Goal: Task Accomplishment & Management: Use online tool/utility

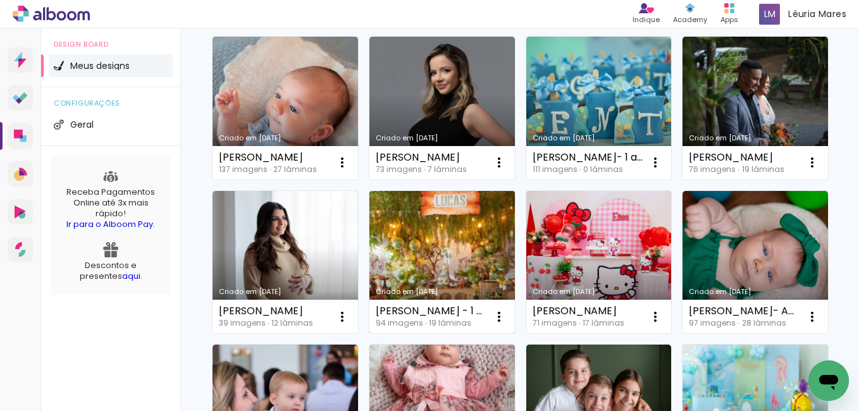
scroll to position [126, 0]
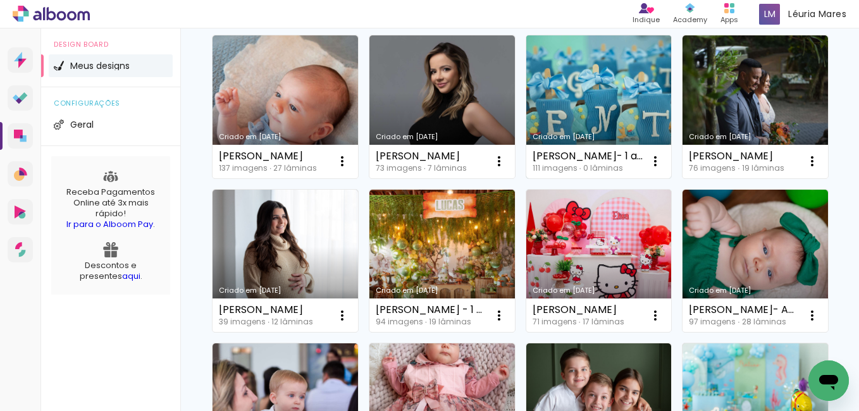
click at [594, 106] on link "Criado em [DATE]" at bounding box center [598, 106] width 145 height 143
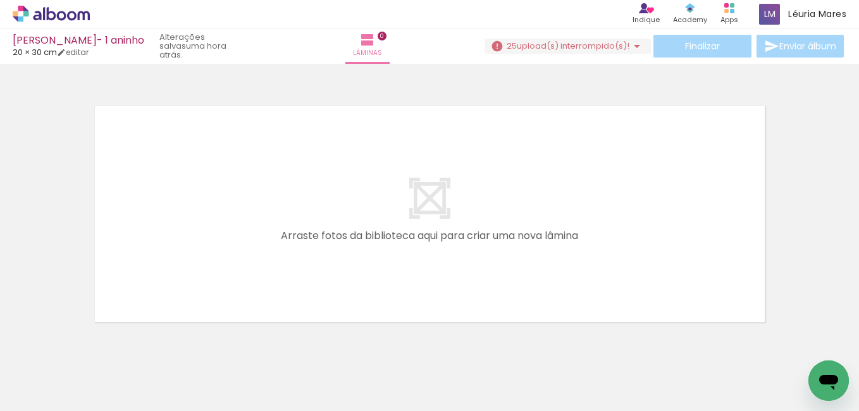
scroll to position [40, 0]
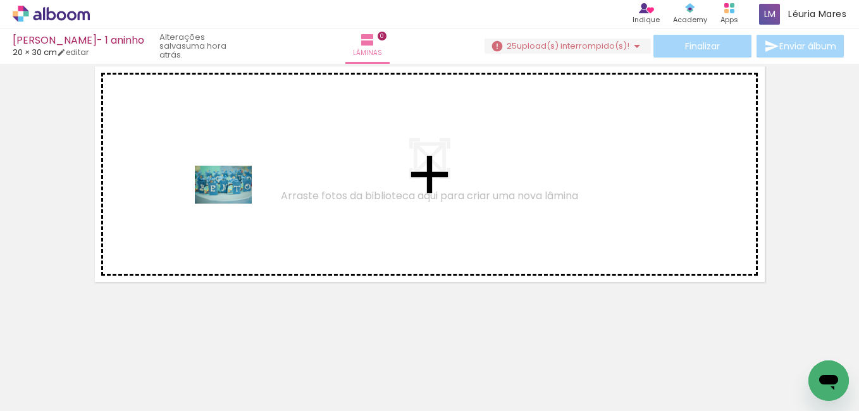
drag, startPoint x: 151, startPoint y: 363, endPoint x: 233, endPoint y: 204, distance: 179.0
click at [233, 204] on quentale-workspace at bounding box center [429, 205] width 859 height 411
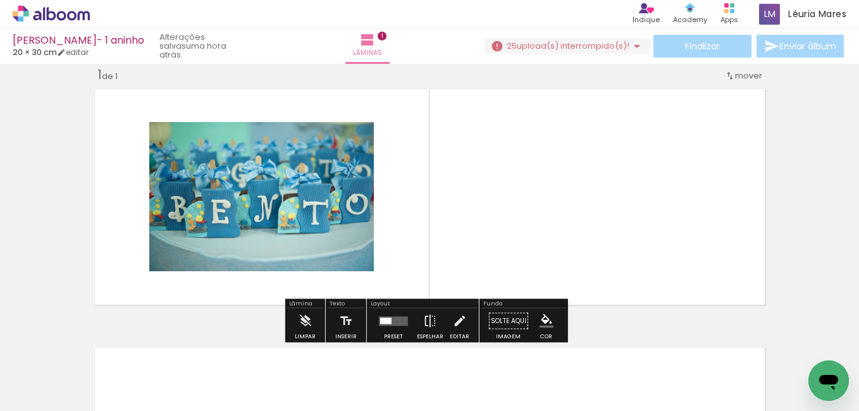
scroll to position [16, 0]
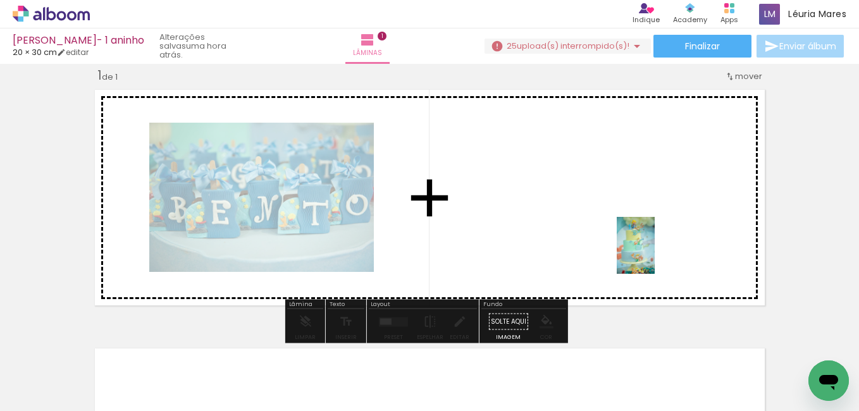
drag, startPoint x: 768, startPoint y: 381, endPoint x: 627, endPoint y: 238, distance: 200.8
click at [627, 238] on quentale-workspace at bounding box center [429, 205] width 859 height 411
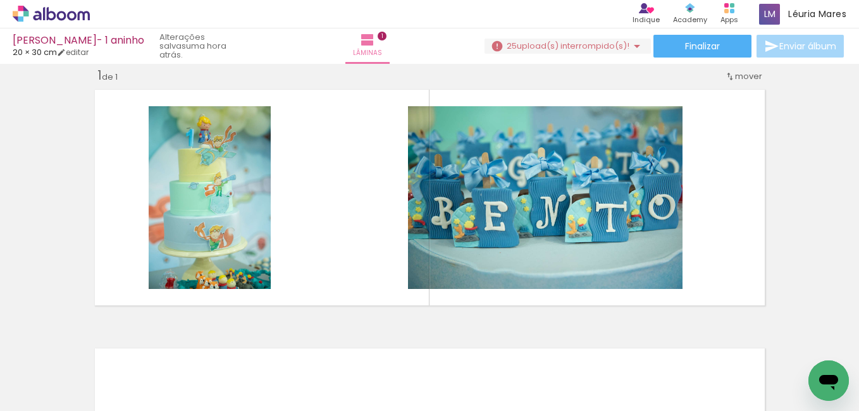
scroll to position [0, 680]
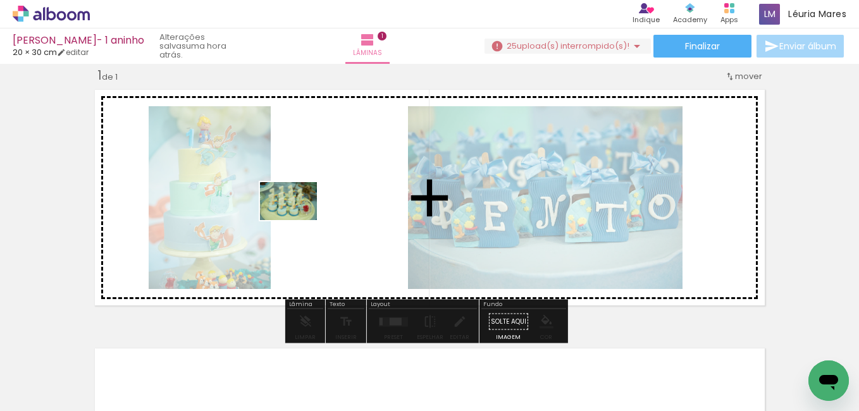
drag, startPoint x: 229, startPoint y: 373, endPoint x: 300, endPoint y: 218, distance: 170.6
click at [300, 218] on quentale-workspace at bounding box center [429, 205] width 859 height 411
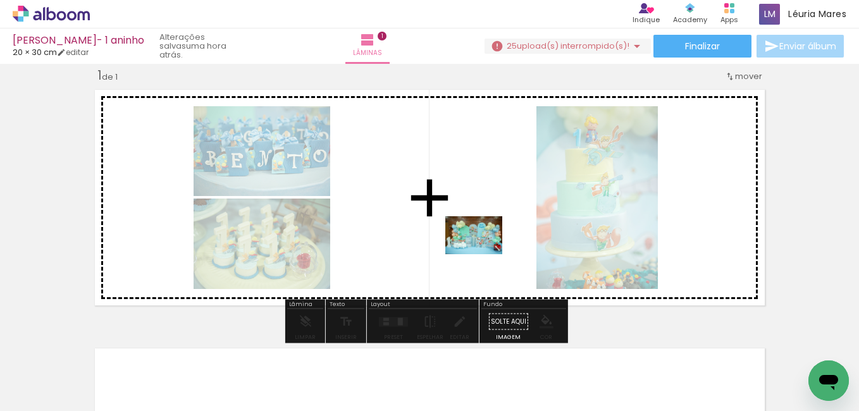
drag, startPoint x: 508, startPoint y: 383, endPoint x: 483, endPoint y: 254, distance: 131.3
click at [483, 254] on quentale-workspace at bounding box center [429, 205] width 859 height 411
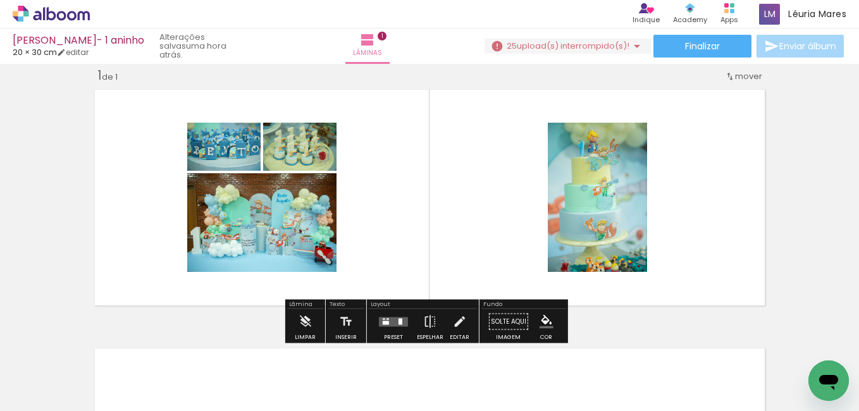
drag, startPoint x: 739, startPoint y: 389, endPoint x: 735, endPoint y: 384, distance: 6.5
click at [735, 384] on quentale-thumb at bounding box center [720, 368] width 71 height 73
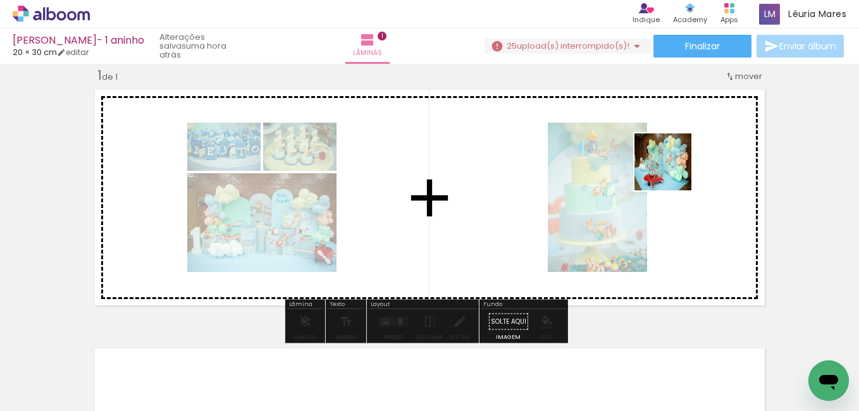
drag, startPoint x: 730, startPoint y: 383, endPoint x: 671, endPoint y: 164, distance: 226.5
click at [671, 164] on quentale-workspace at bounding box center [429, 205] width 859 height 411
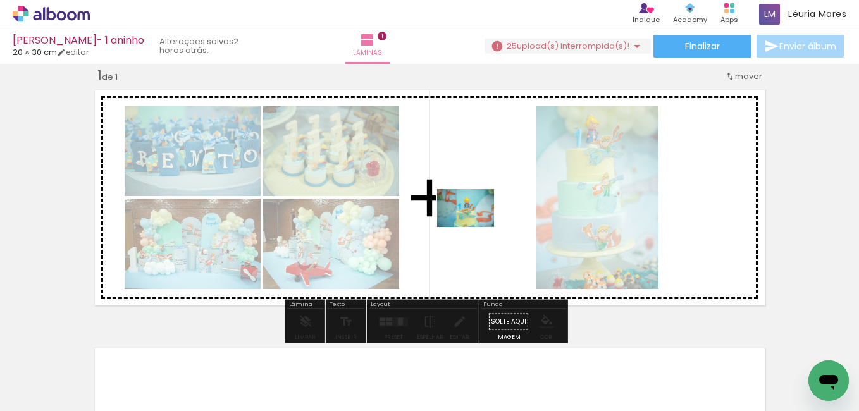
drag, startPoint x: 454, startPoint y: 387, endPoint x: 475, endPoint y: 221, distance: 167.6
click at [475, 221] on quentale-workspace at bounding box center [429, 205] width 859 height 411
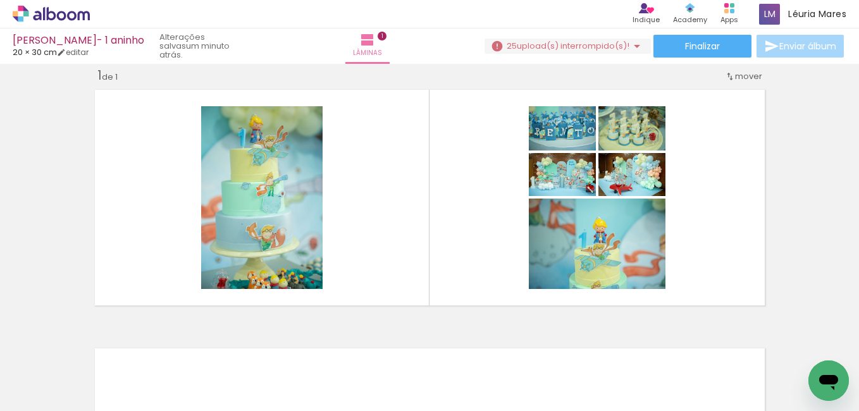
scroll to position [0, 160]
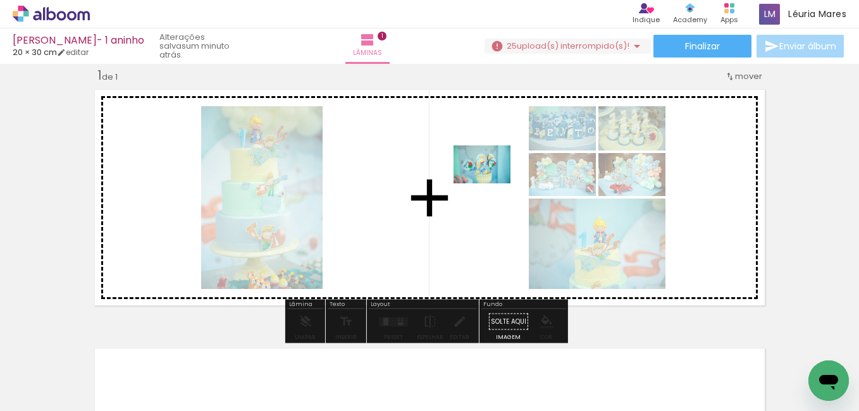
drag, startPoint x: 467, startPoint y: 387, endPoint x: 491, endPoint y: 182, distance: 206.3
click at [491, 182] on quentale-workspace at bounding box center [429, 205] width 859 height 411
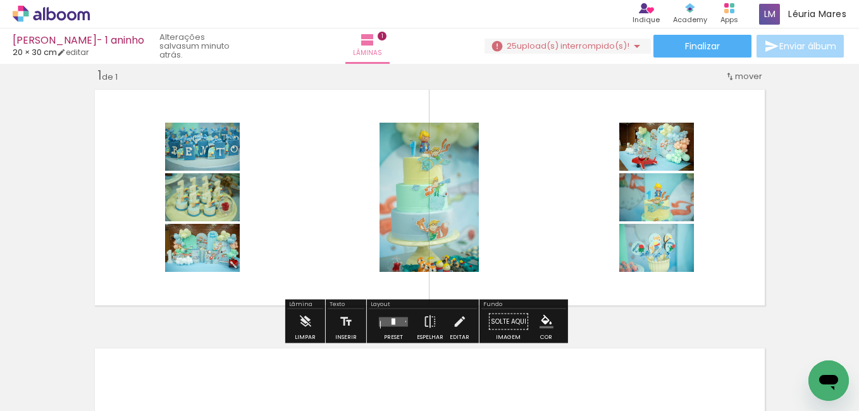
click at [385, 318] on quentale-layouter at bounding box center [393, 321] width 29 height 9
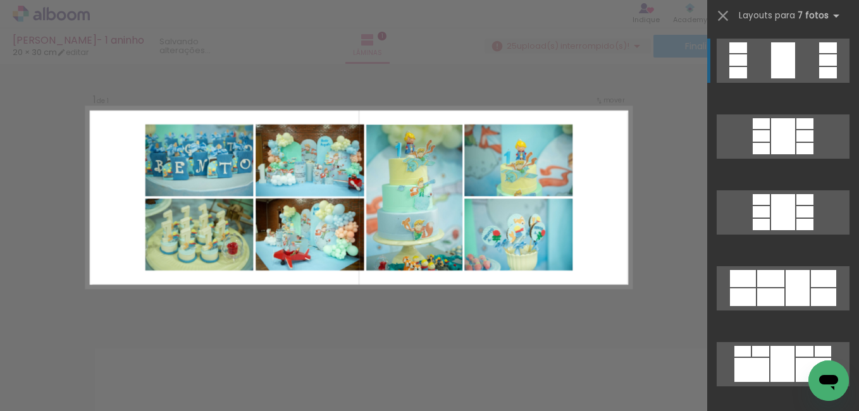
scroll to position [506, 0]
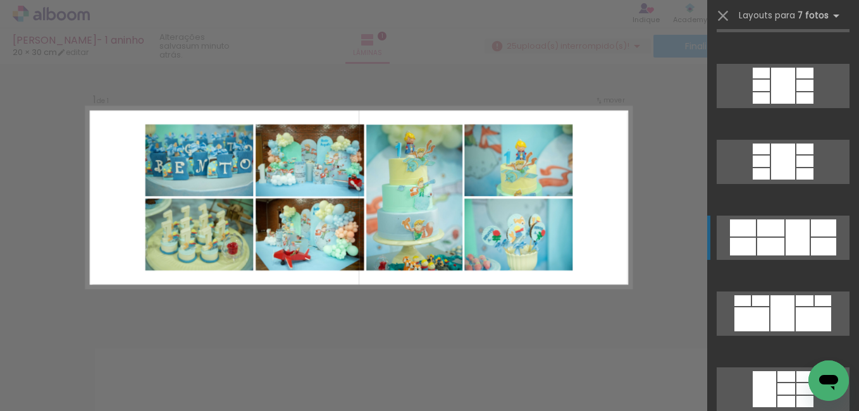
click at [790, 231] on div at bounding box center [797, 237] width 24 height 36
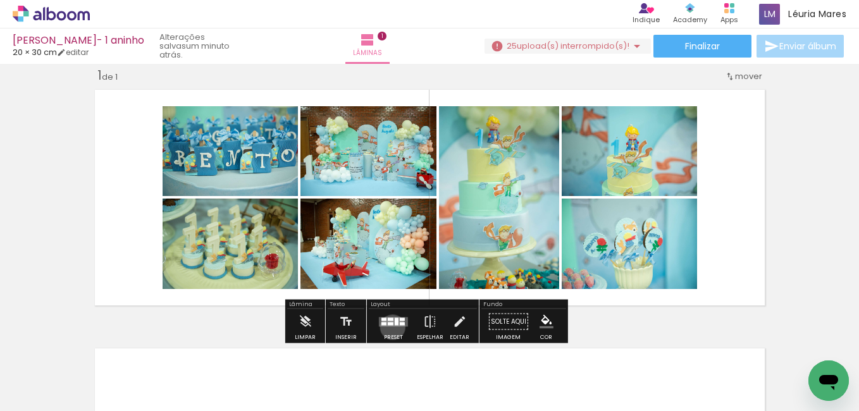
click at [389, 327] on div at bounding box center [393, 321] width 34 height 25
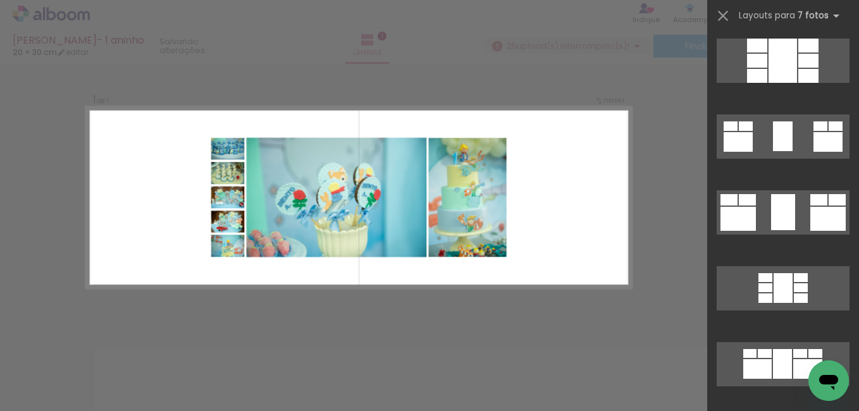
scroll to position [1378, 0]
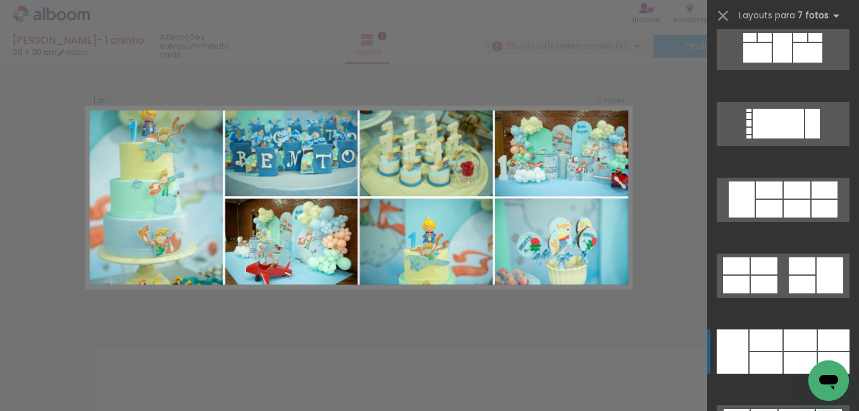
click at [763, 357] on div at bounding box center [765, 362] width 33 height 21
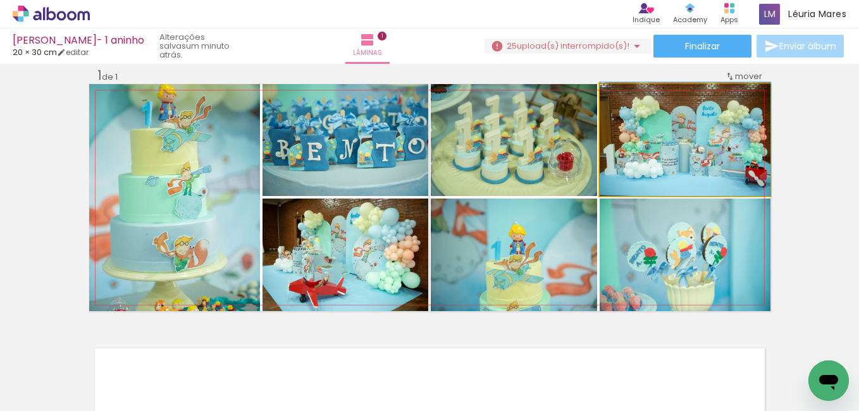
drag, startPoint x: 692, startPoint y: 176, endPoint x: 688, endPoint y: 168, distance: 9.3
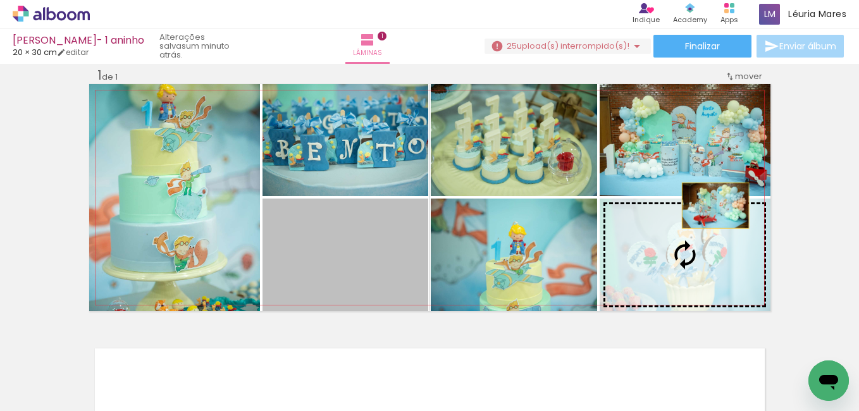
drag, startPoint x: 369, startPoint y: 297, endPoint x: 704, endPoint y: 216, distance: 344.6
click at [0, 0] on slot at bounding box center [0, 0] width 0 height 0
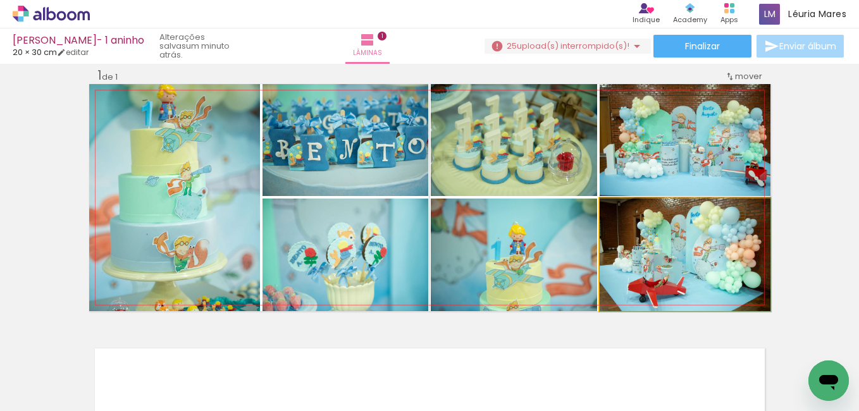
drag, startPoint x: 673, startPoint y: 277, endPoint x: 673, endPoint y: 267, distance: 10.1
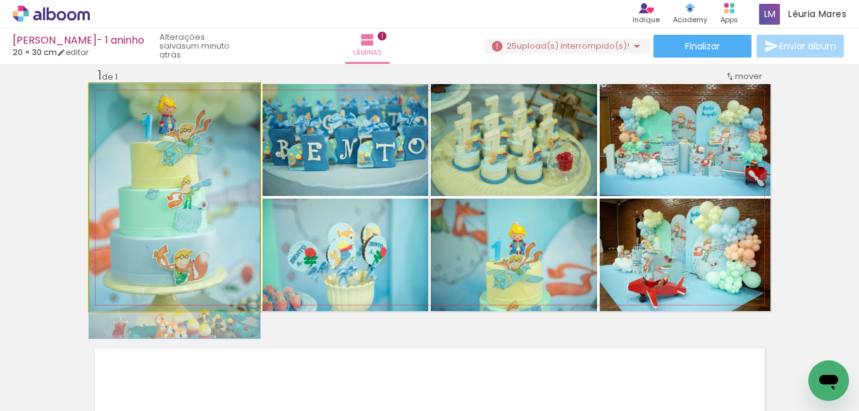
drag, startPoint x: 230, startPoint y: 247, endPoint x: 226, endPoint y: 261, distance: 14.4
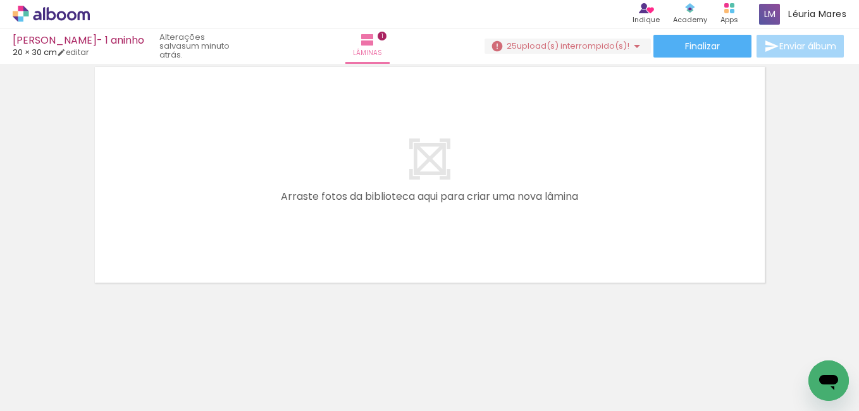
scroll to position [298, 0]
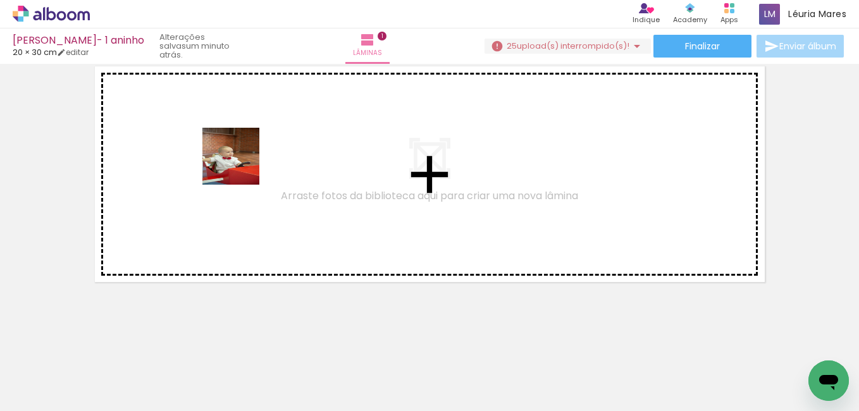
drag, startPoint x: 190, startPoint y: 393, endPoint x: 242, endPoint y: 161, distance: 237.8
click at [242, 161] on quentale-workspace at bounding box center [429, 205] width 859 height 411
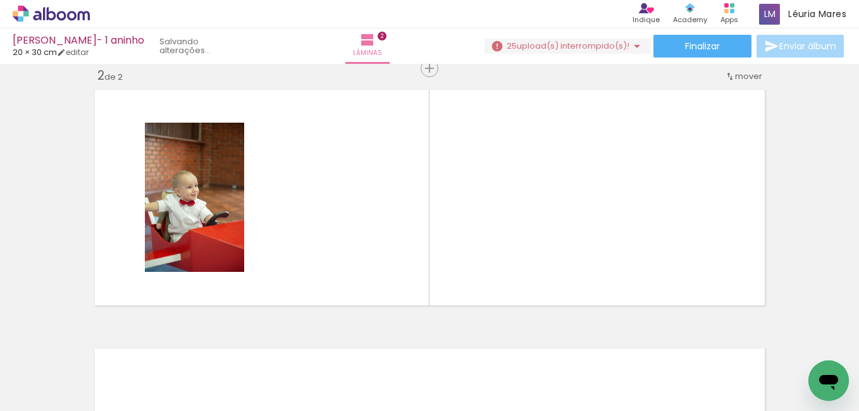
scroll to position [0, 2094]
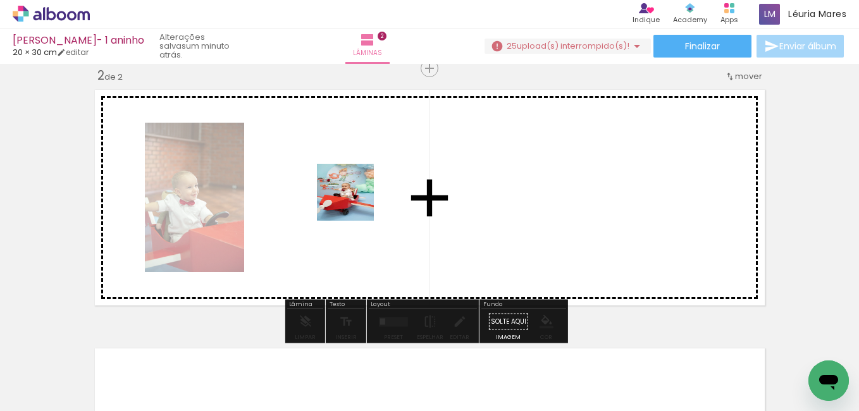
drag, startPoint x: 309, startPoint y: 373, endPoint x: 393, endPoint y: 285, distance: 121.6
click at [357, 195] on quentale-workspace at bounding box center [429, 205] width 859 height 411
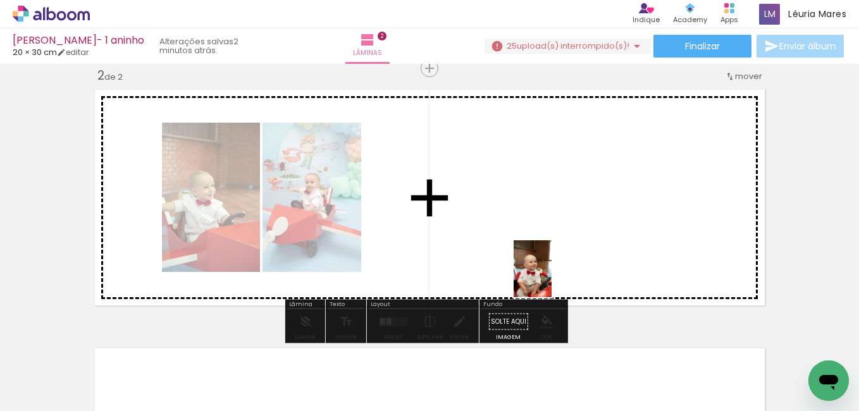
drag, startPoint x: 567, startPoint y: 373, endPoint x: 514, endPoint y: 329, distance: 69.1
click at [551, 262] on quentale-workspace at bounding box center [429, 205] width 859 height 411
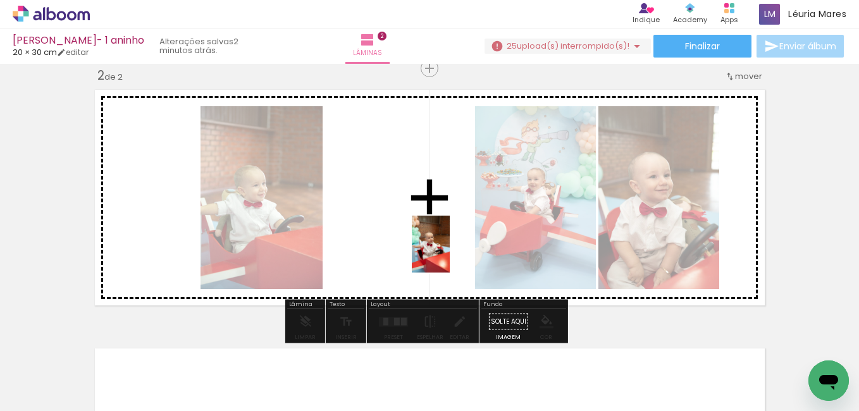
drag, startPoint x: 438, startPoint y: 380, endPoint x: 450, endPoint y: 254, distance: 127.0
click at [450, 254] on quentale-workspace at bounding box center [429, 205] width 859 height 411
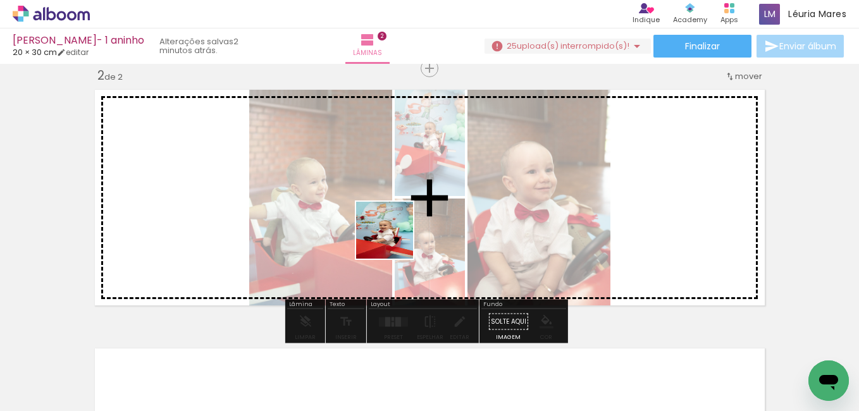
drag, startPoint x: 366, startPoint y: 395, endPoint x: 397, endPoint y: 207, distance: 189.7
click at [397, 207] on quentale-workspace at bounding box center [429, 205] width 859 height 411
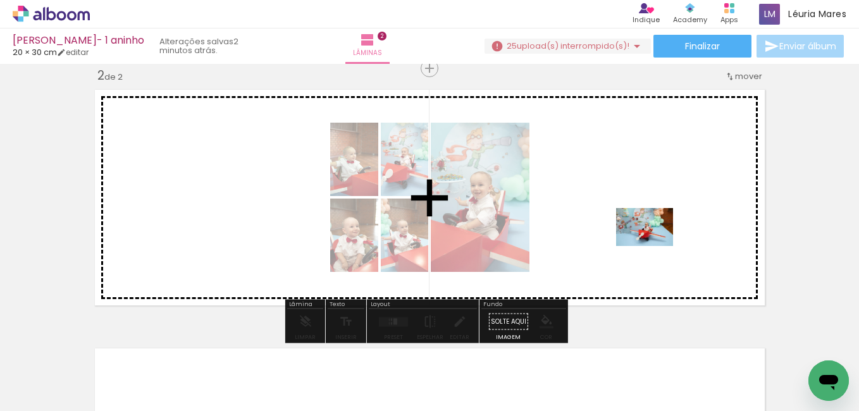
drag, startPoint x: 678, startPoint y: 379, endPoint x: 466, endPoint y: 365, distance: 212.9
click at [653, 246] on quentale-workspace at bounding box center [429, 205] width 859 height 411
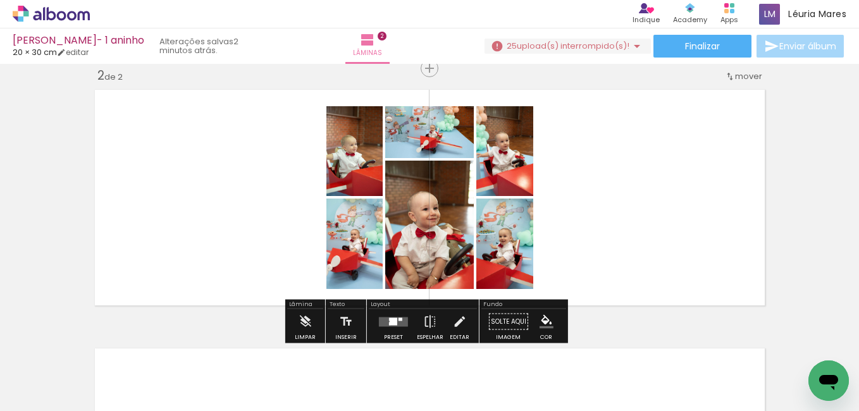
click at [402, 326] on quentale-layouter at bounding box center [393, 321] width 29 height 9
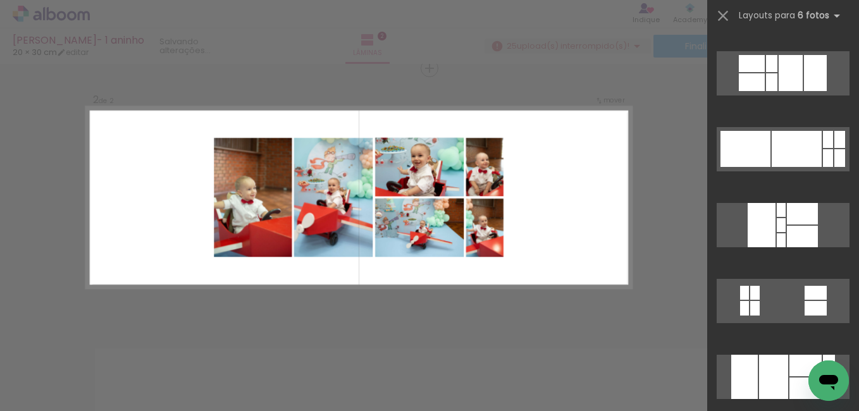
scroll to position [4805, 0]
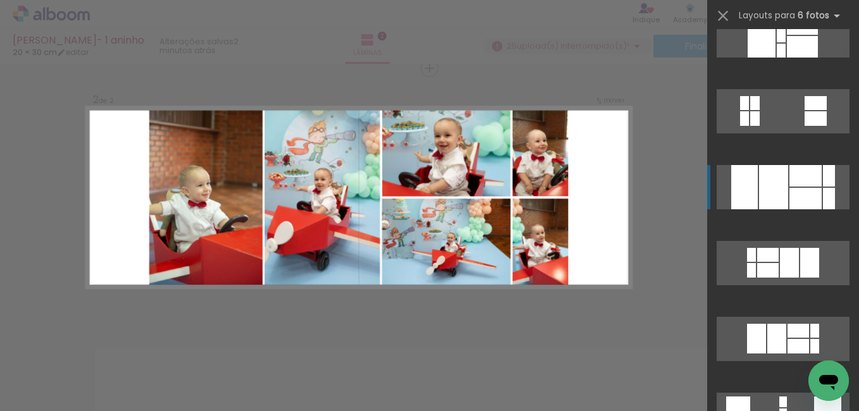
click at [791, 168] on div at bounding box center [805, 175] width 32 height 21
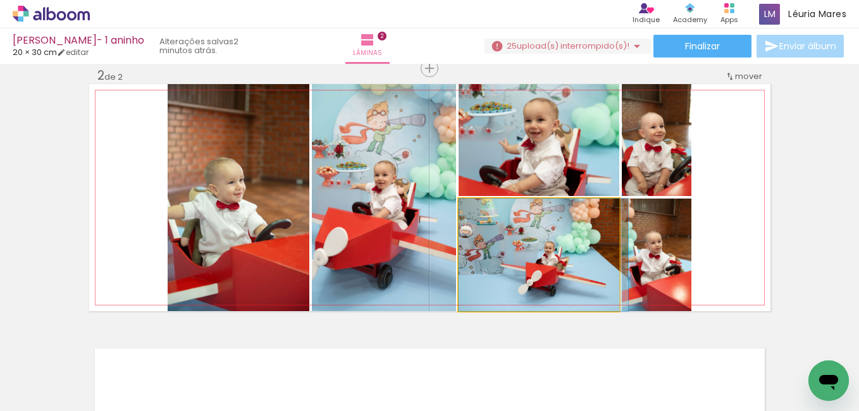
drag, startPoint x: 584, startPoint y: 281, endPoint x: 520, endPoint y: 224, distance: 85.5
click at [0, 0] on slot at bounding box center [0, 0] width 0 height 0
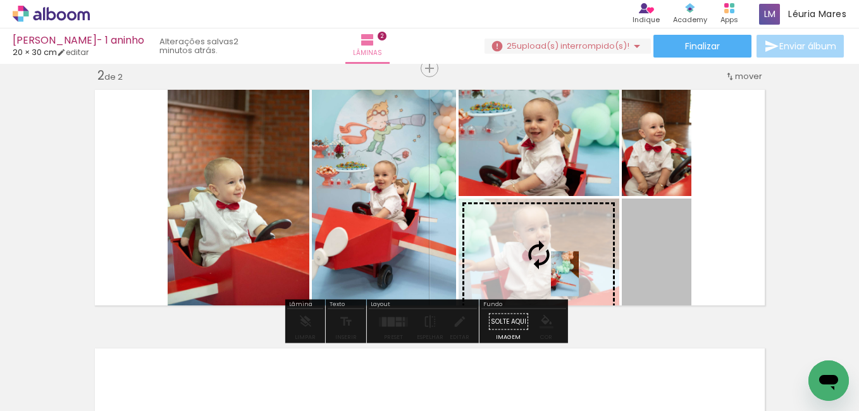
drag, startPoint x: 653, startPoint y: 238, endPoint x: 556, endPoint y: 274, distance: 103.5
click at [0, 0] on slot at bounding box center [0, 0] width 0 height 0
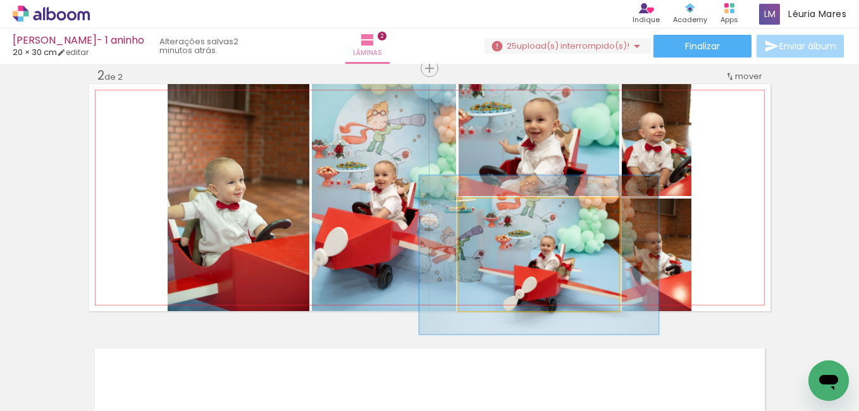
drag, startPoint x: 493, startPoint y: 219, endPoint x: 508, endPoint y: 213, distance: 17.0
type paper-slider "141"
click at [508, 213] on div at bounding box center [506, 212] width 20 height 20
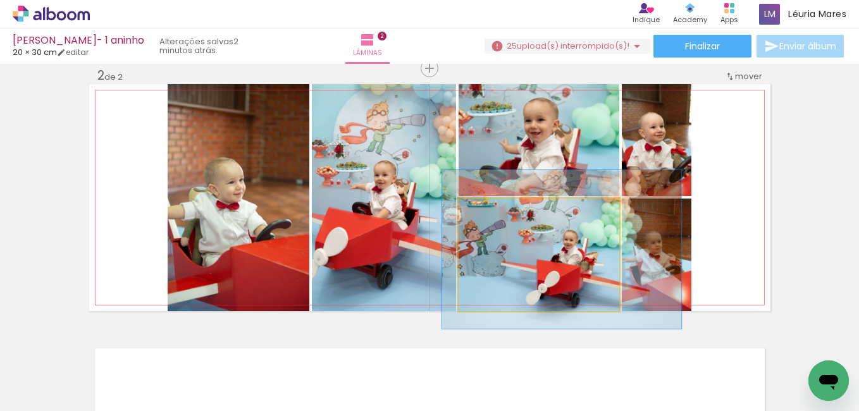
drag, startPoint x: 523, startPoint y: 243, endPoint x: 545, endPoint y: 236, distance: 23.2
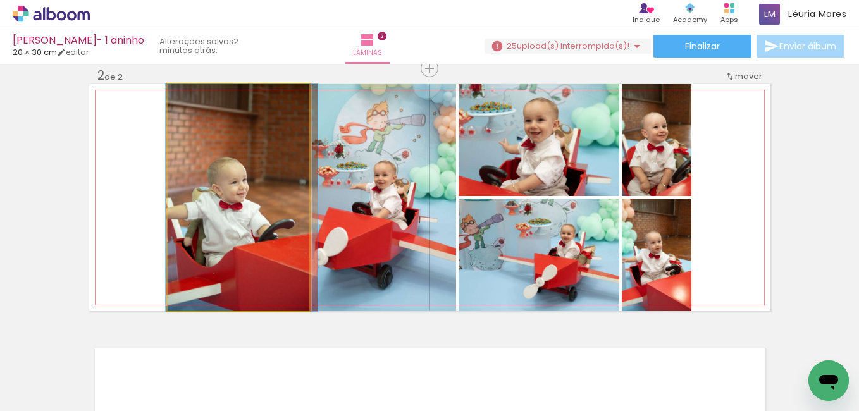
drag, startPoint x: 261, startPoint y: 233, endPoint x: 264, endPoint y: 210, distance: 23.6
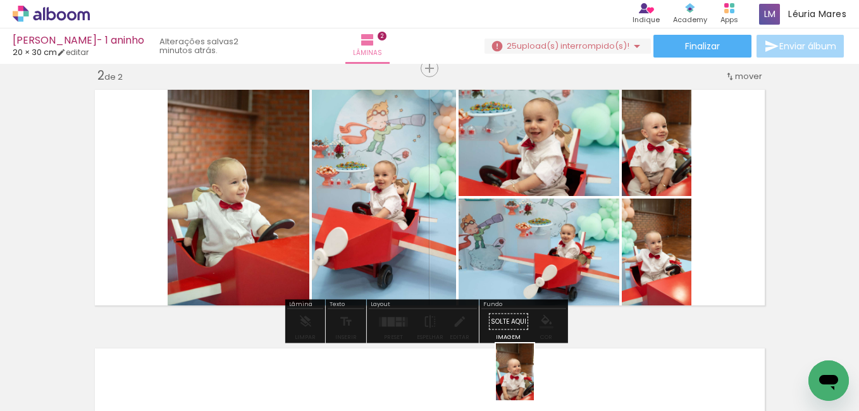
drag, startPoint x: 512, startPoint y: 374, endPoint x: 534, endPoint y: 381, distance: 22.8
click at [532, 381] on div at bounding box center [511, 368] width 42 height 63
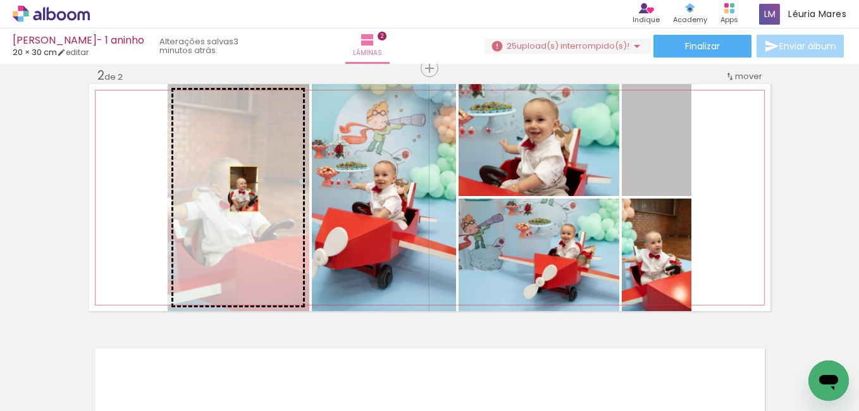
drag, startPoint x: 645, startPoint y: 174, endPoint x: 239, endPoint y: 190, distance: 406.2
click at [0, 0] on slot at bounding box center [0, 0] width 0 height 0
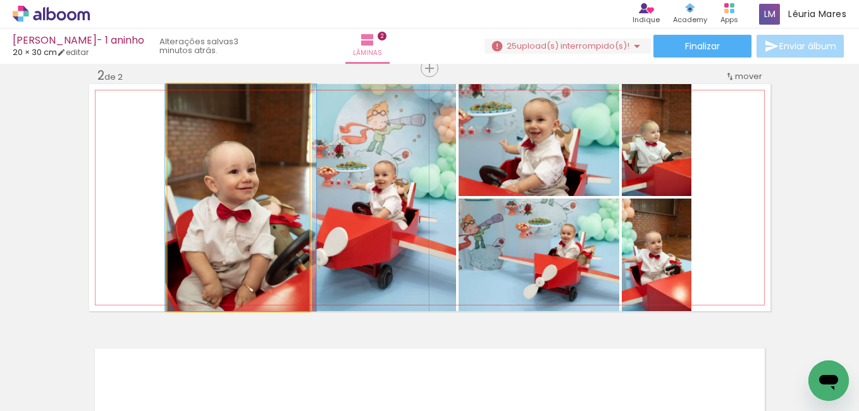
drag, startPoint x: 247, startPoint y: 198, endPoint x: 250, endPoint y: 172, distance: 26.1
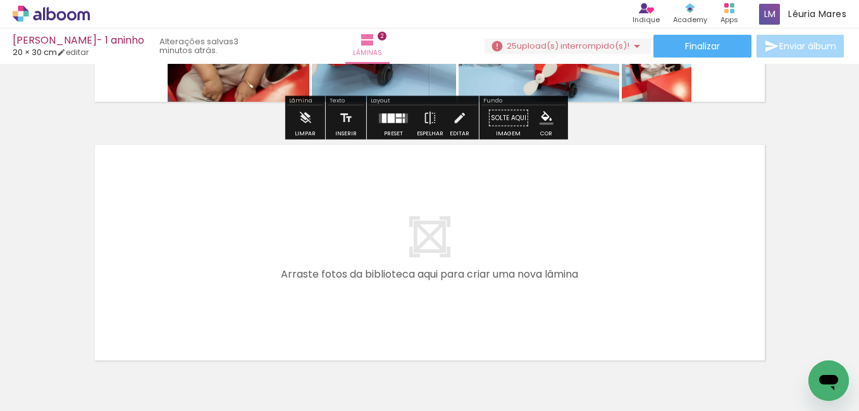
scroll to position [557, 0]
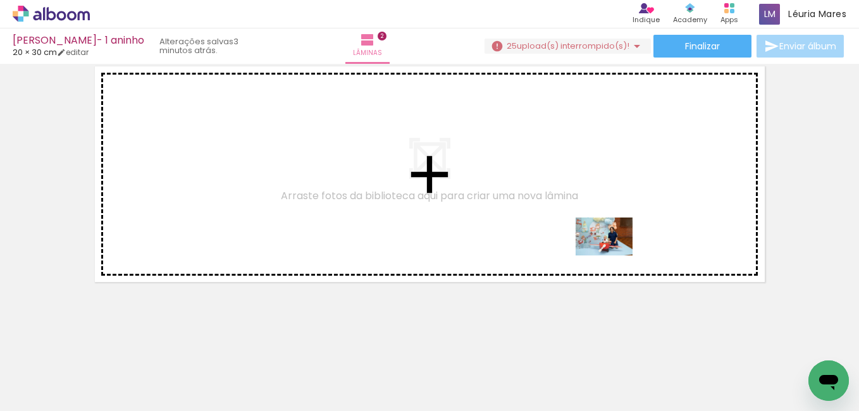
drag, startPoint x: 742, startPoint y: 366, endPoint x: 613, endPoint y: 255, distance: 169.9
click at [613, 255] on quentale-workspace at bounding box center [429, 205] width 859 height 411
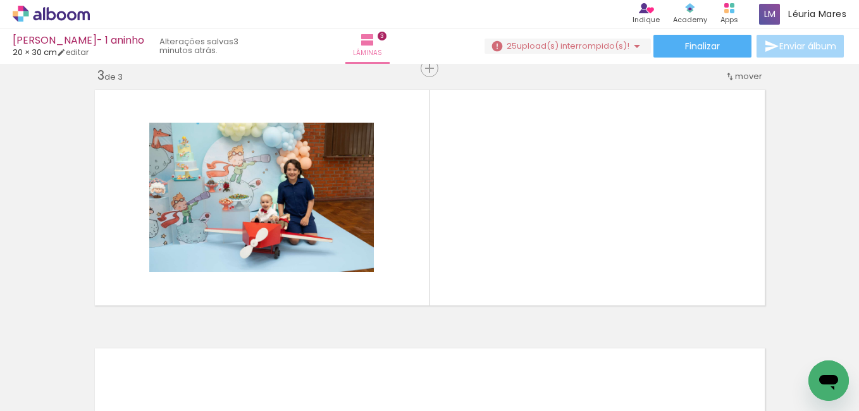
scroll to position [0, 4582]
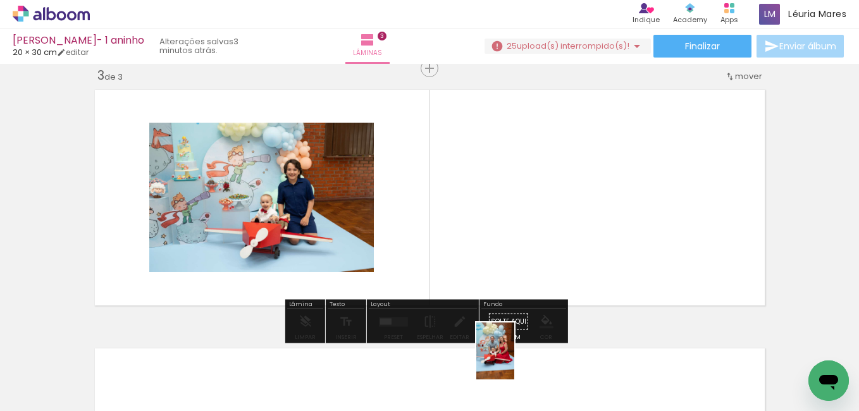
drag, startPoint x: 506, startPoint y: 398, endPoint x: 514, endPoint y: 360, distance: 38.1
click at [514, 360] on div at bounding box center [502, 368] width 42 height 63
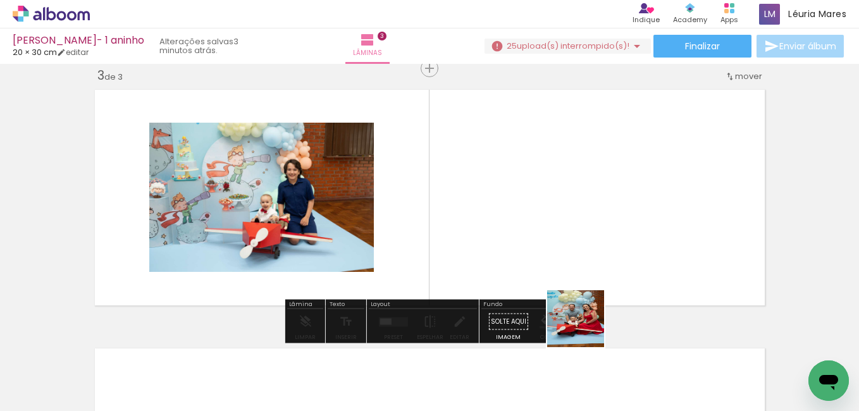
drag, startPoint x: 574, startPoint y: 374, endPoint x: 586, endPoint y: 258, distance: 117.0
click at [586, 258] on quentale-workspace at bounding box center [429, 205] width 859 height 411
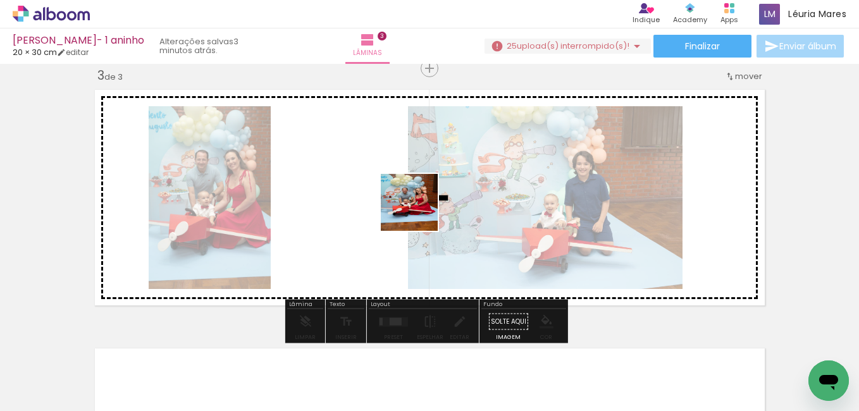
drag, startPoint x: 439, startPoint y: 256, endPoint x: 398, endPoint y: 173, distance: 93.0
click at [398, 173] on quentale-workspace at bounding box center [429, 205] width 859 height 411
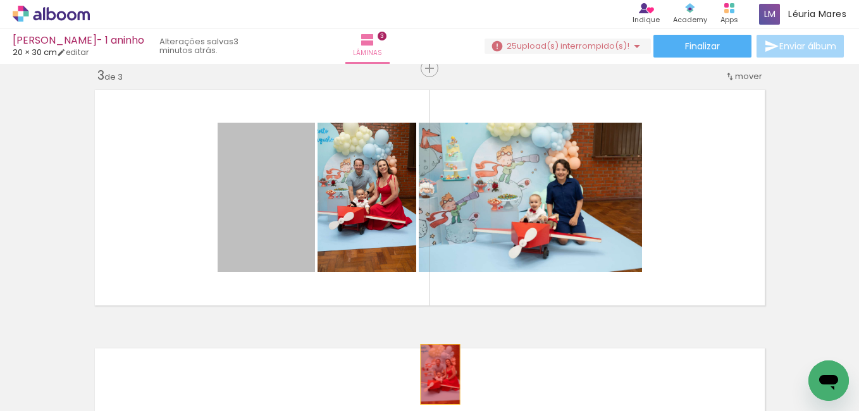
drag, startPoint x: 279, startPoint y: 207, endPoint x: 435, endPoint y: 373, distance: 227.7
click at [435, 373] on quentale-workspace at bounding box center [429, 205] width 859 height 411
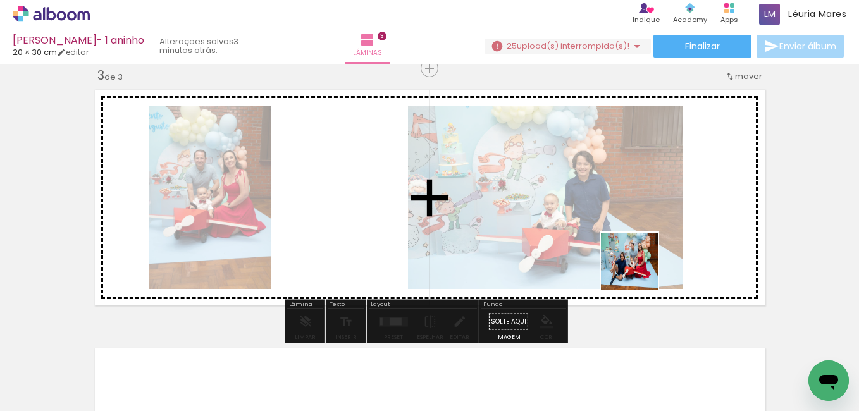
drag, startPoint x: 644, startPoint y: 369, endPoint x: 638, endPoint y: 263, distance: 105.7
click at [638, 263] on quentale-workspace at bounding box center [429, 205] width 859 height 411
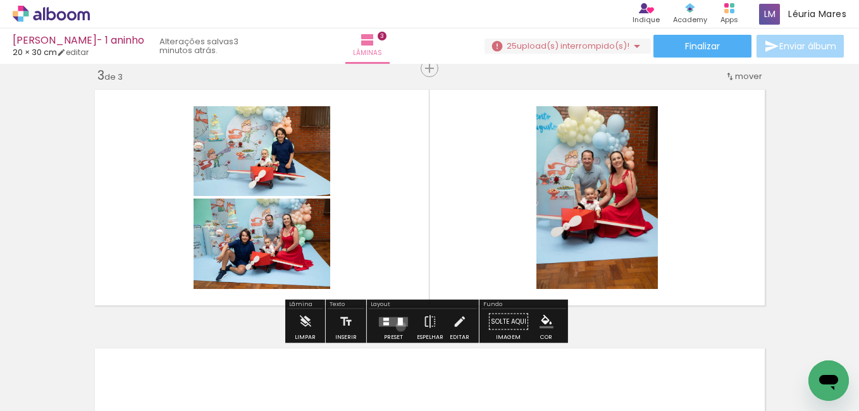
click at [398, 326] on div at bounding box center [393, 321] width 34 height 25
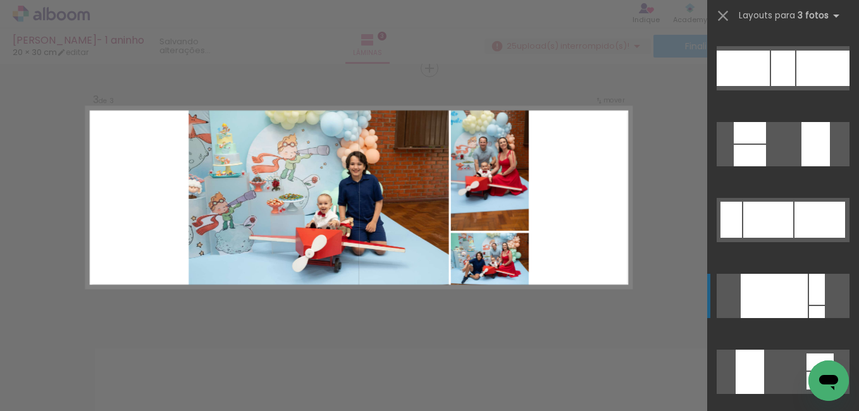
scroll to position [379, 0]
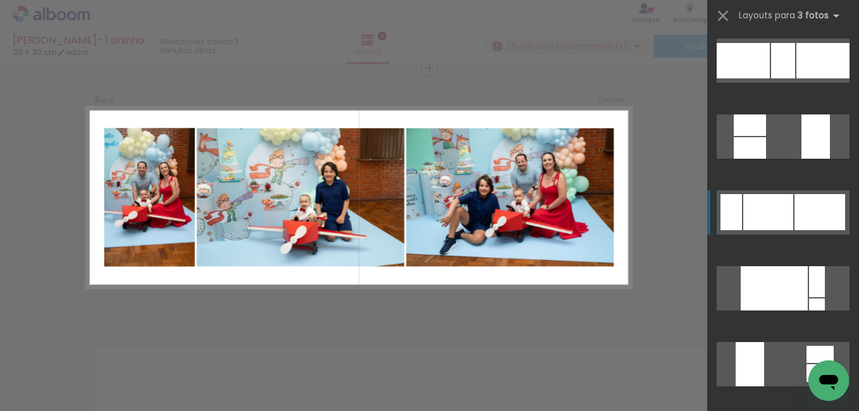
click at [787, 224] on div at bounding box center [768, 212] width 50 height 36
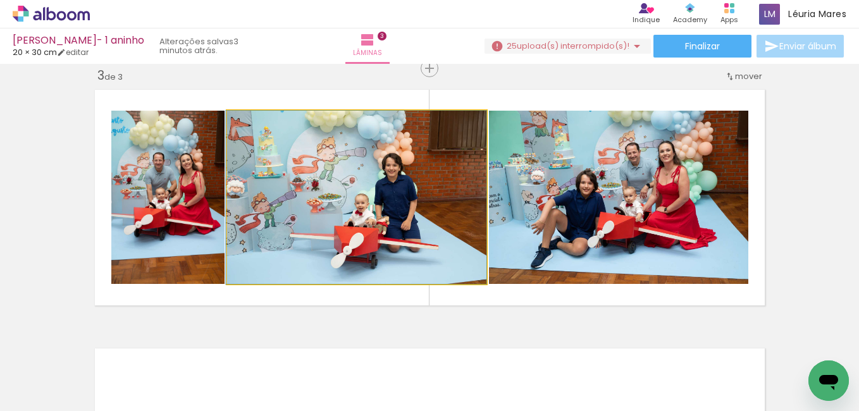
drag, startPoint x: 331, startPoint y: 221, endPoint x: 328, endPoint y: 199, distance: 22.4
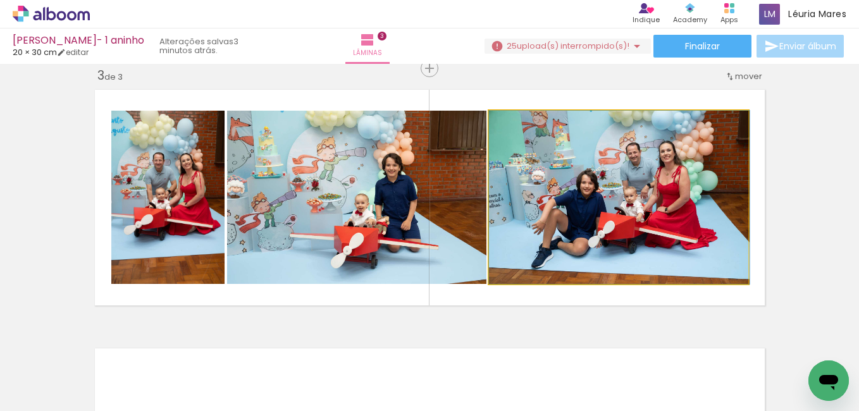
drag, startPoint x: 697, startPoint y: 222, endPoint x: 702, endPoint y: 238, distance: 16.6
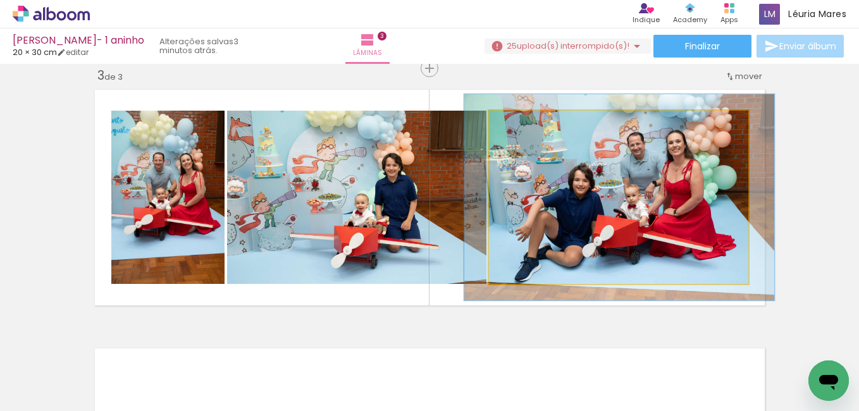
type paper-slider "119"
click at [525, 129] on div at bounding box center [542, 124] width 49 height 20
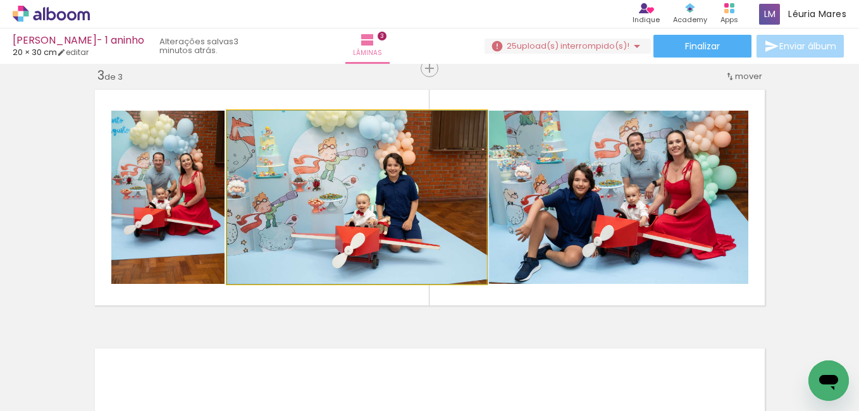
drag, startPoint x: 357, startPoint y: 212, endPoint x: 367, endPoint y: 209, distance: 10.6
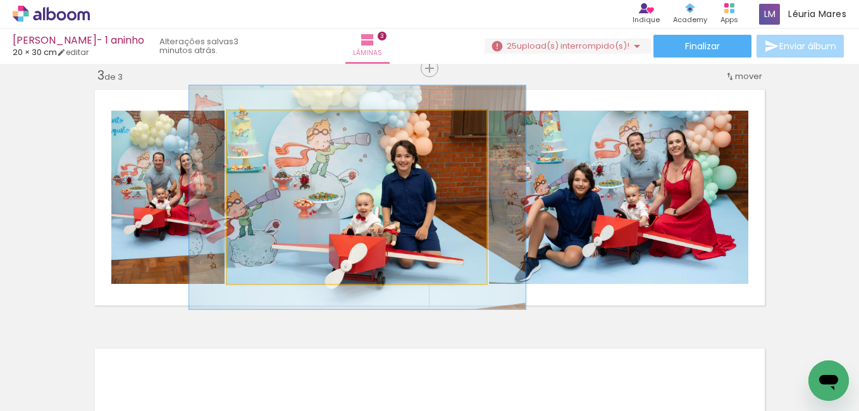
drag, startPoint x: 254, startPoint y: 130, endPoint x: 266, endPoint y: 126, distance: 13.0
type paper-slider "129"
click at [266, 126] on div at bounding box center [269, 124] width 20 height 20
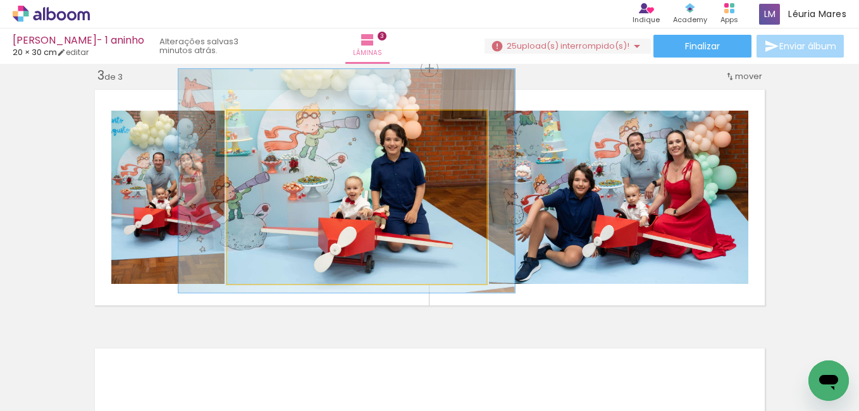
drag, startPoint x: 301, startPoint y: 168, endPoint x: 289, endPoint y: 152, distance: 20.4
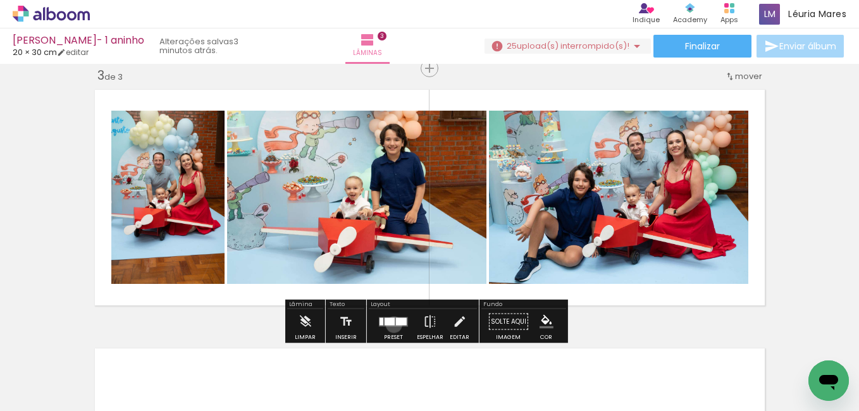
click at [391, 324] on div at bounding box center [389, 321] width 10 height 8
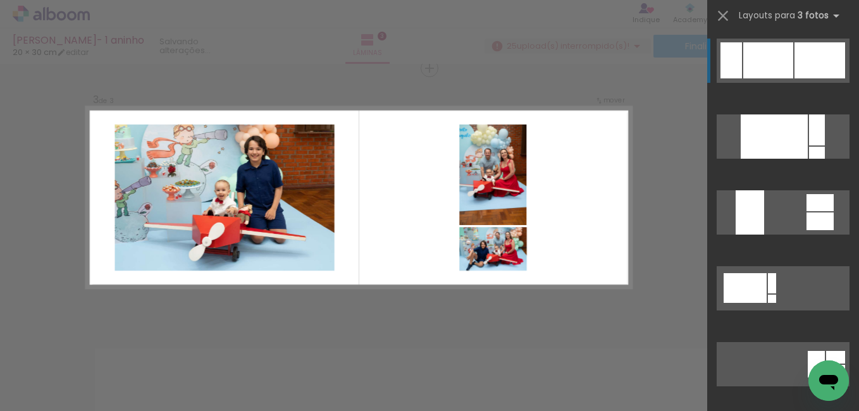
scroll to position [847, 0]
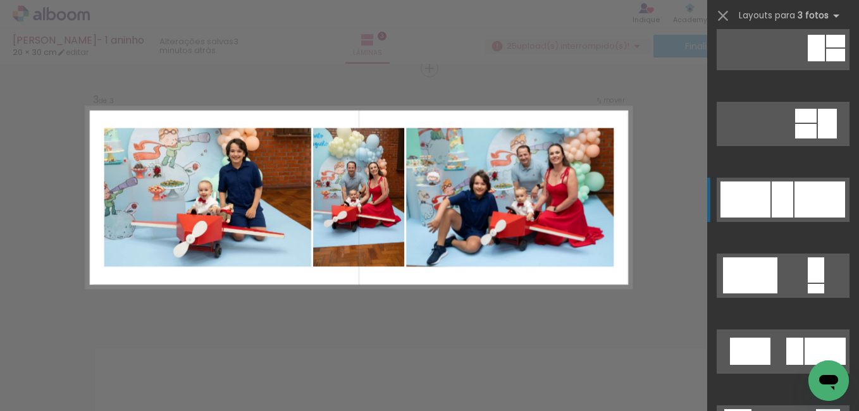
click at [768, 180] on quentale-layouter at bounding box center [782, 200] width 133 height 44
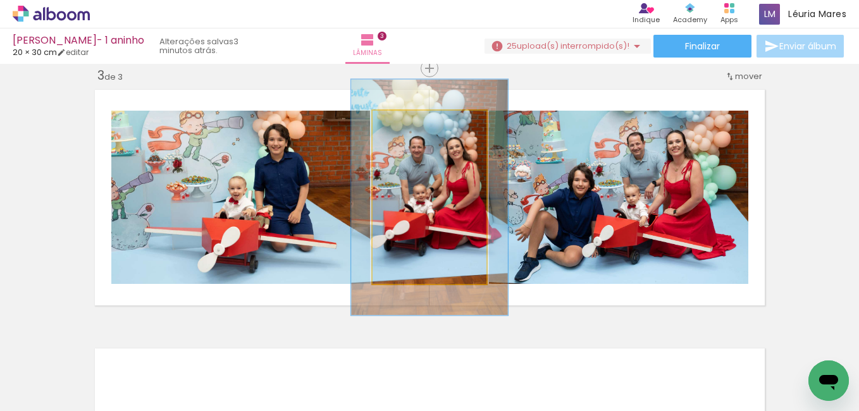
drag, startPoint x: 398, startPoint y: 122, endPoint x: 413, endPoint y: 125, distance: 15.4
type paper-slider "136"
click at [413, 125] on div at bounding box center [417, 123] width 11 height 11
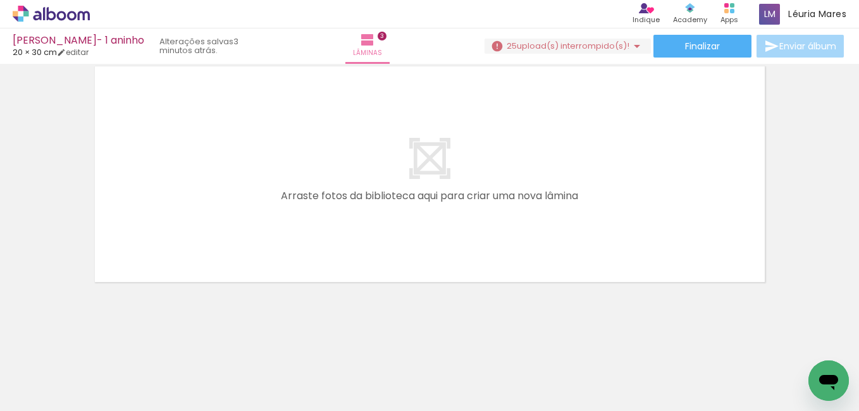
scroll to position [0, 840]
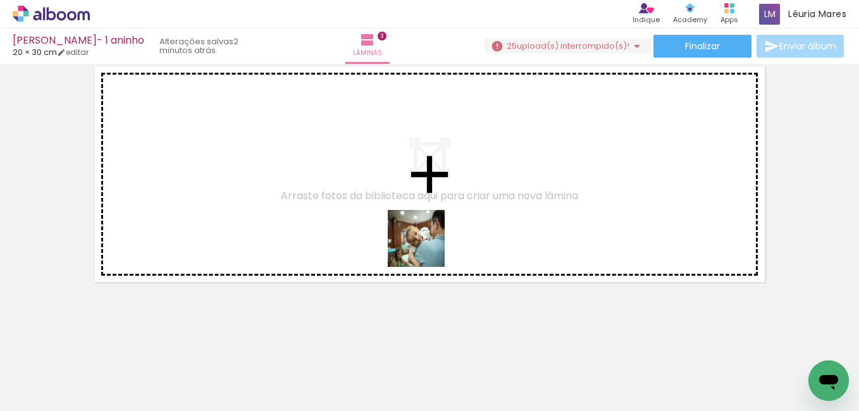
drag, startPoint x: 424, startPoint y: 322, endPoint x: 429, endPoint y: 215, distance: 107.0
click at [429, 215] on quentale-workspace at bounding box center [429, 205] width 859 height 411
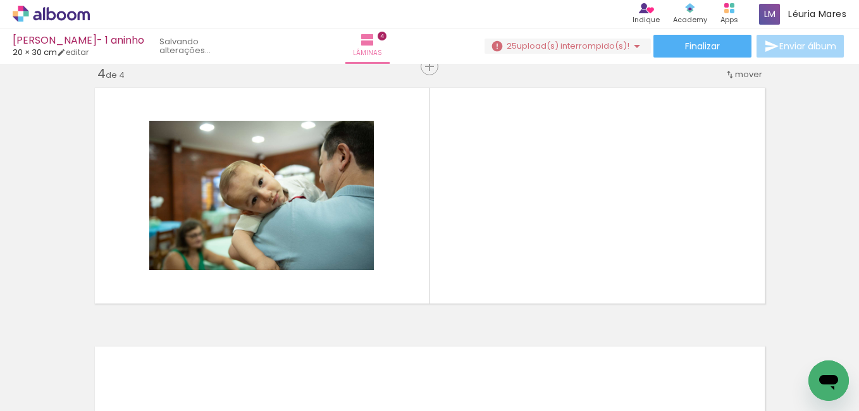
scroll to position [792, 0]
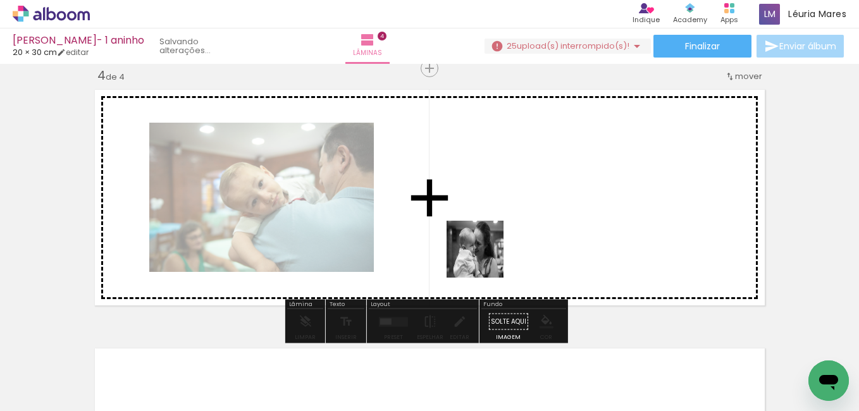
drag, startPoint x: 508, startPoint y: 386, endPoint x: 481, endPoint y: 240, distance: 149.1
click at [481, 240] on quentale-workspace at bounding box center [429, 205] width 859 height 411
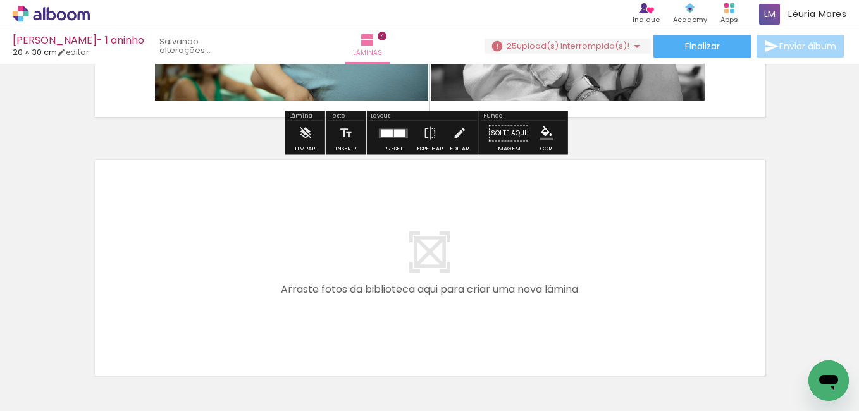
scroll to position [982, 0]
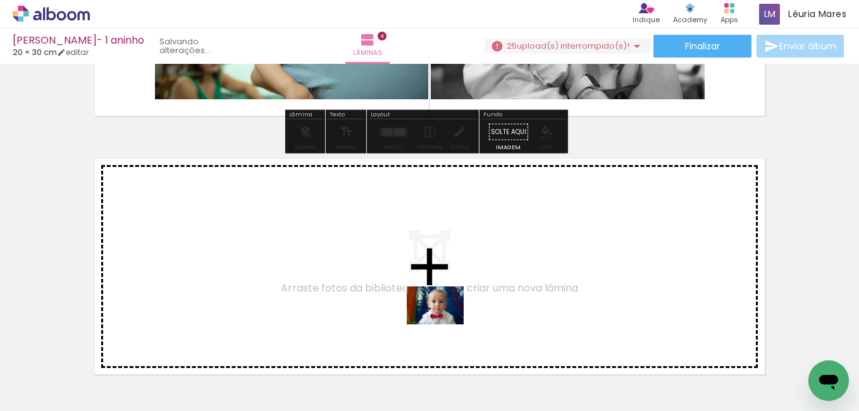
drag, startPoint x: 640, startPoint y: 368, endPoint x: 445, endPoint y: 324, distance: 200.2
click at [445, 324] on quentale-workspace at bounding box center [429, 205] width 859 height 411
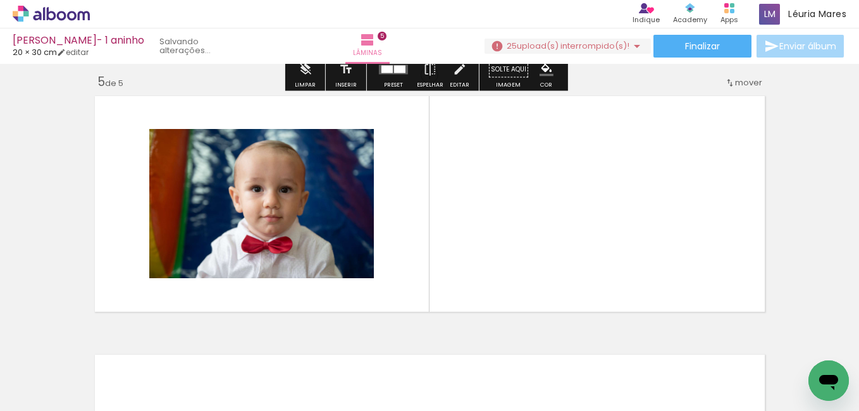
scroll to position [1051, 0]
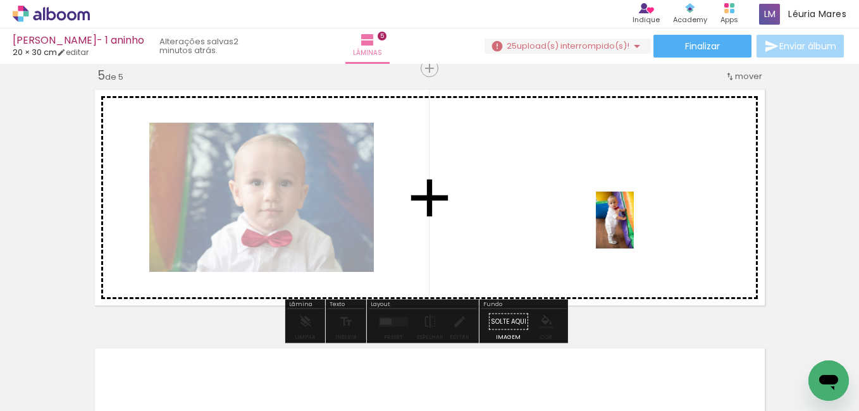
drag, startPoint x: 708, startPoint y: 365, endPoint x: 634, endPoint y: 230, distance: 155.1
click at [634, 230] on quentale-workspace at bounding box center [429, 205] width 859 height 411
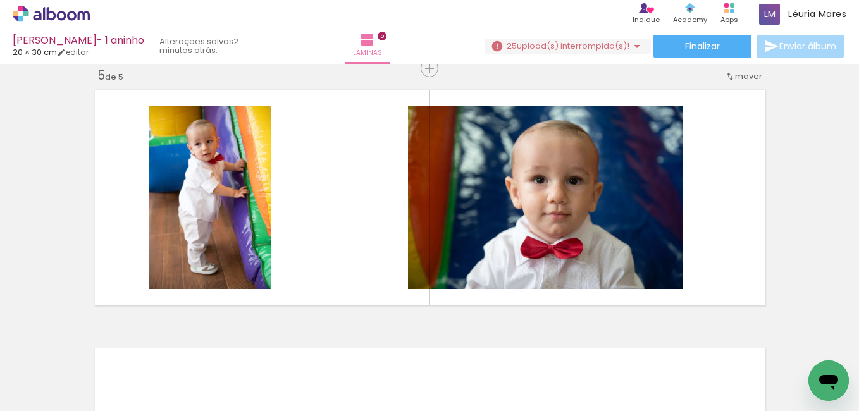
scroll to position [0, 4682]
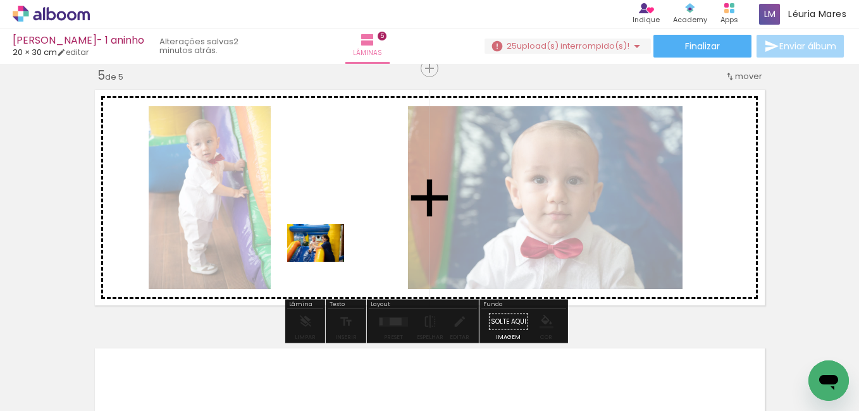
drag, startPoint x: 333, startPoint y: 370, endPoint x: 325, endPoint y: 262, distance: 108.4
click at [325, 262] on quentale-workspace at bounding box center [429, 205] width 859 height 411
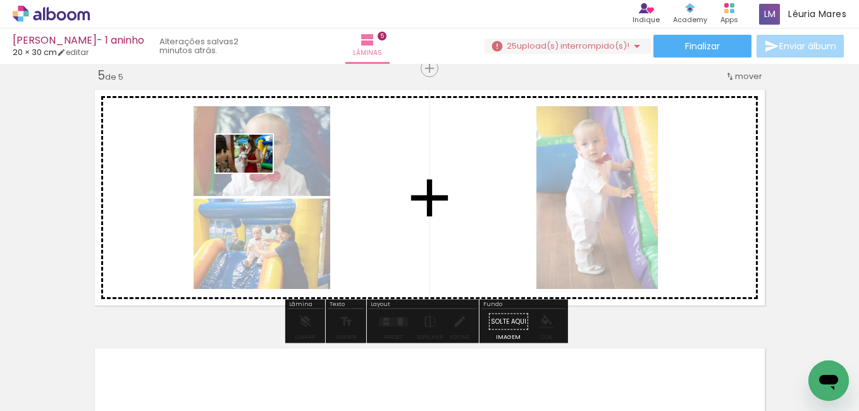
drag, startPoint x: 250, startPoint y: 368, endPoint x: 254, endPoint y: 173, distance: 195.4
click at [254, 173] on quentale-workspace at bounding box center [429, 205] width 859 height 411
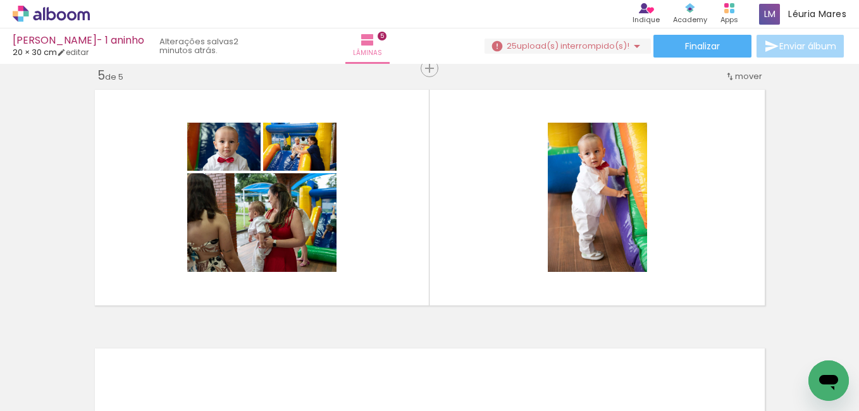
scroll to position [0, 6516]
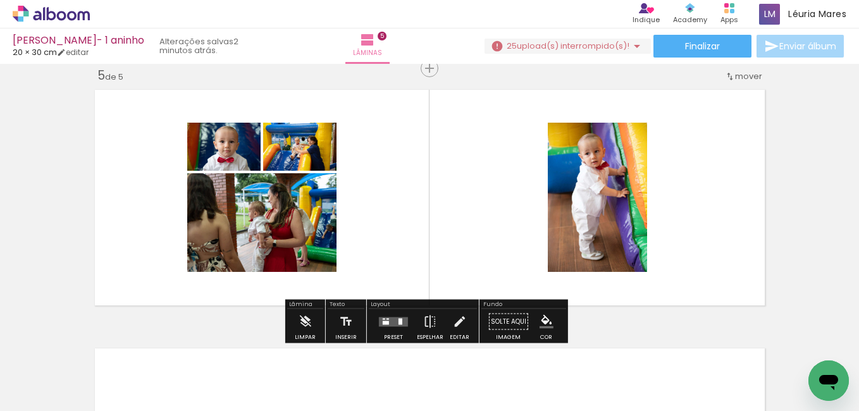
click at [613, 50] on span "upload(s) interrompido(s)!" at bounding box center [573, 46] width 113 height 12
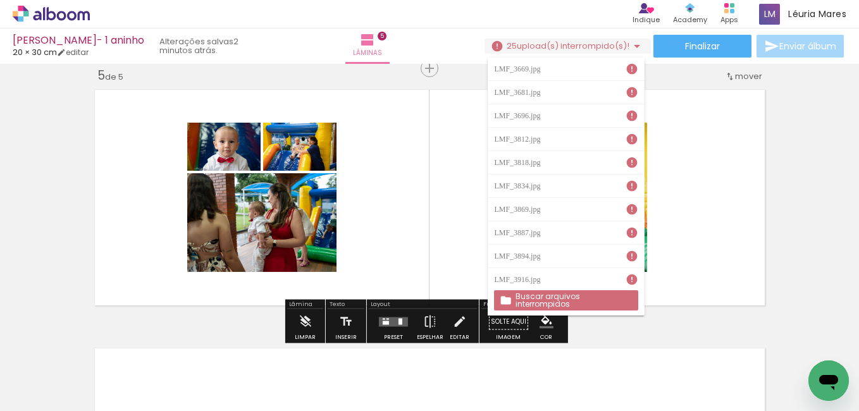
click at [613, 50] on span "upload(s) interrompido(s)!" at bounding box center [573, 46] width 113 height 12
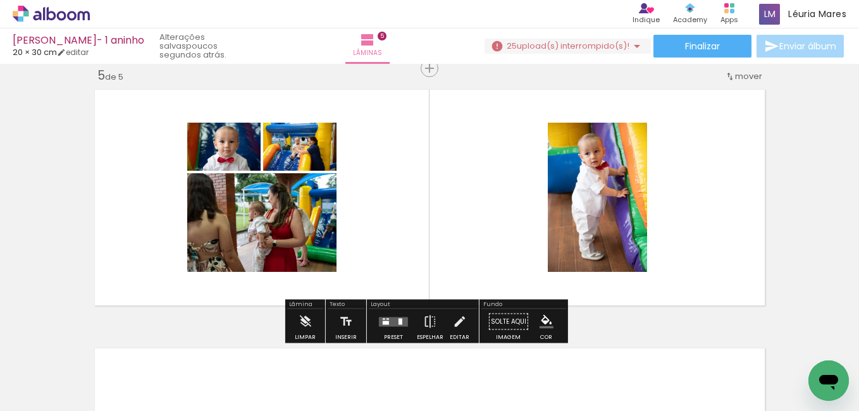
scroll to position [0, 6516]
click at [400, 319] on quentale-layouter at bounding box center [393, 321] width 29 height 9
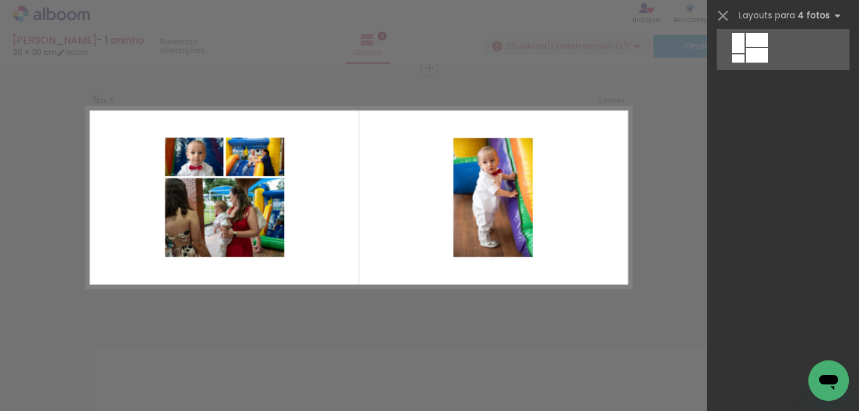
scroll to position [0, 0]
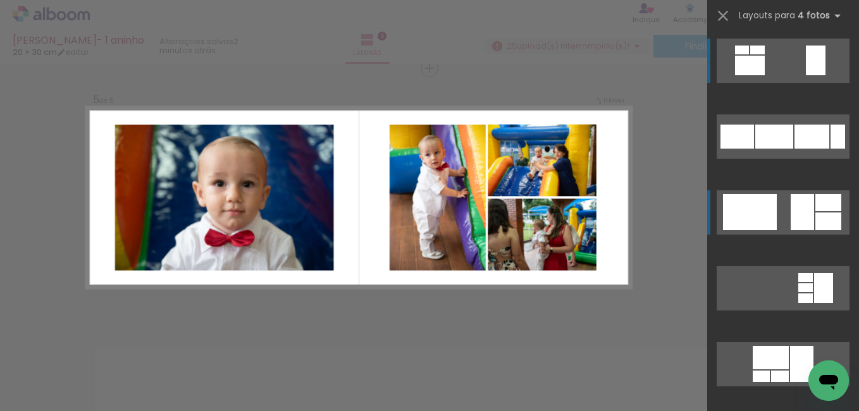
click at [799, 223] on div at bounding box center [801, 212] width 23 height 36
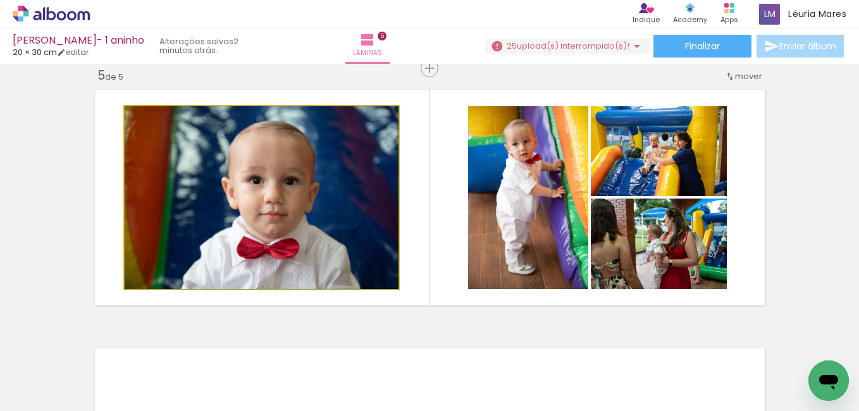
drag, startPoint x: 221, startPoint y: 231, endPoint x: 242, endPoint y: 223, distance: 22.4
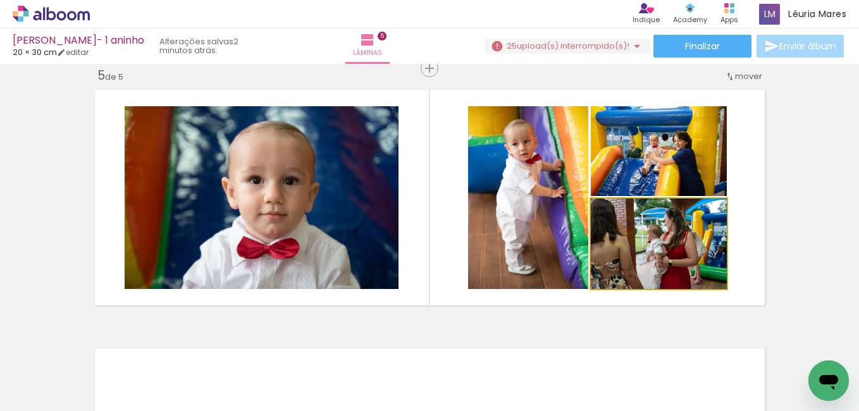
drag, startPoint x: 676, startPoint y: 268, endPoint x: 685, endPoint y: 268, distance: 9.5
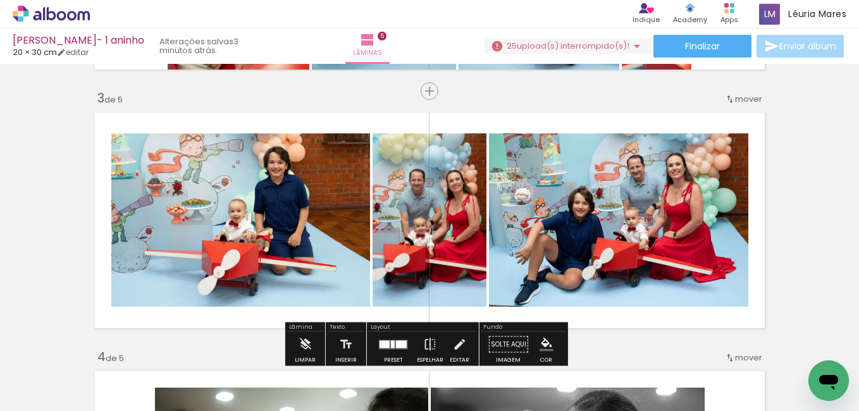
scroll to position [637, 0]
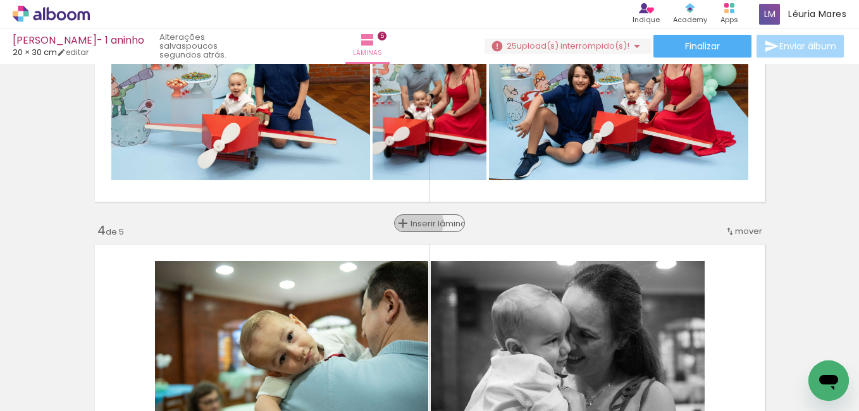
click at [418, 223] on span "Inserir lâmina" at bounding box center [434, 223] width 49 height 8
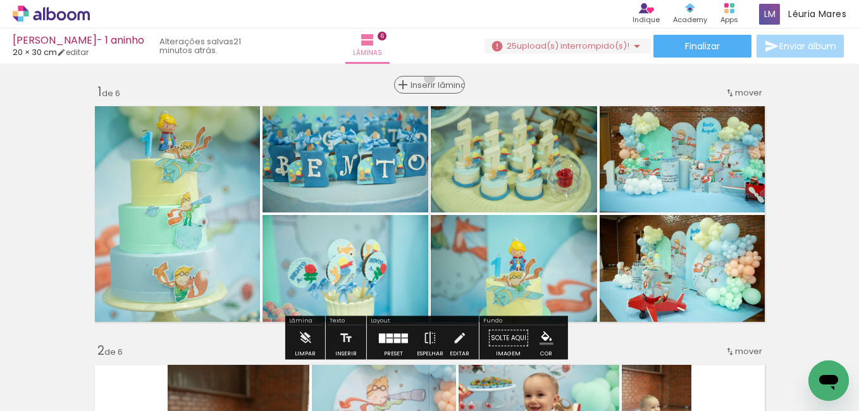
click at [426, 78] on div "Inserir lâmina" at bounding box center [429, 84] width 68 height 15
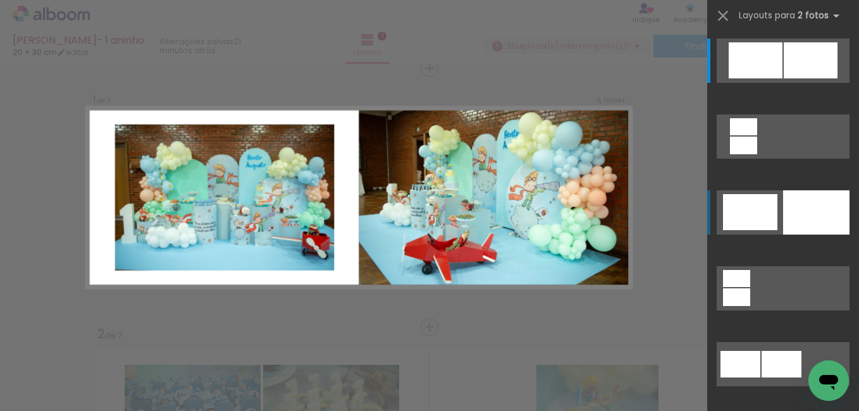
scroll to position [0, 3502]
click at [758, 212] on div at bounding box center [750, 212] width 54 height 36
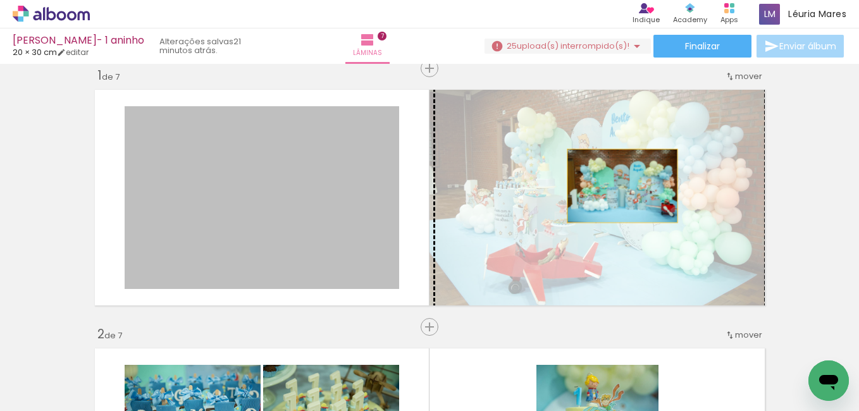
drag, startPoint x: 303, startPoint y: 229, endPoint x: 632, endPoint y: 186, distance: 331.0
click at [0, 0] on slot at bounding box center [0, 0] width 0 height 0
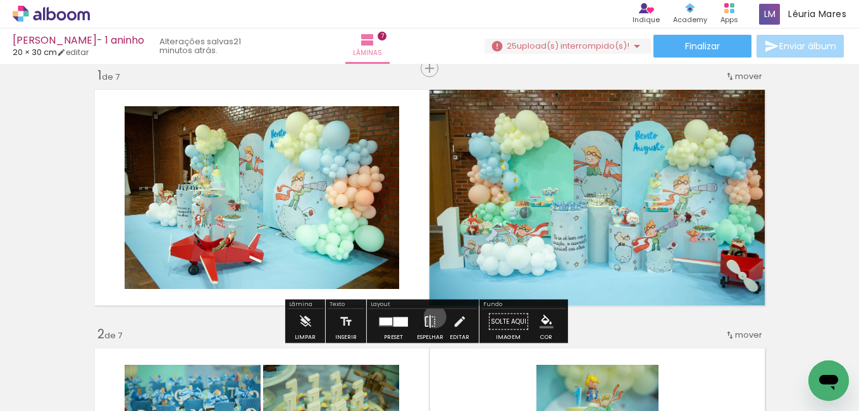
click at [432, 317] on iron-icon at bounding box center [430, 321] width 14 height 25
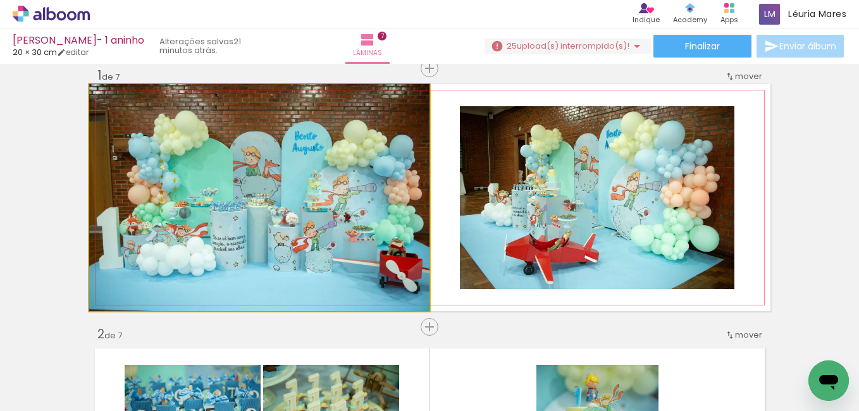
drag, startPoint x: 339, startPoint y: 216, endPoint x: 332, endPoint y: 189, distance: 28.1
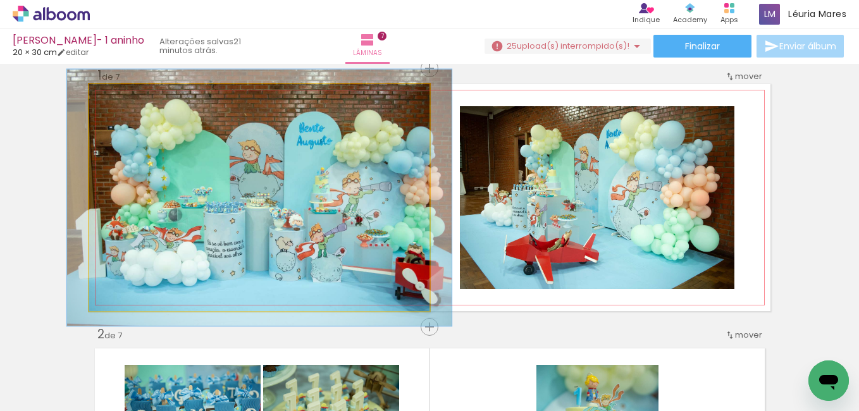
click at [118, 94] on div at bounding box center [123, 97] width 11 height 11
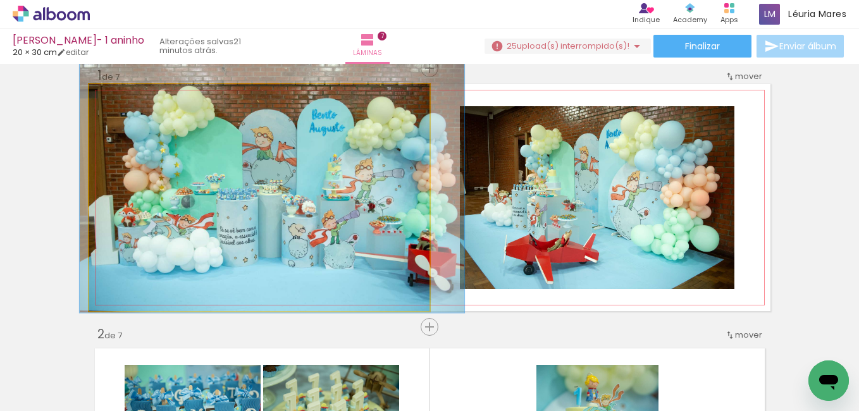
drag, startPoint x: 220, startPoint y: 164, endPoint x: 233, endPoint y: 150, distance: 18.3
click at [109, 99] on paper-slider at bounding box center [144, 97] width 70 height 19
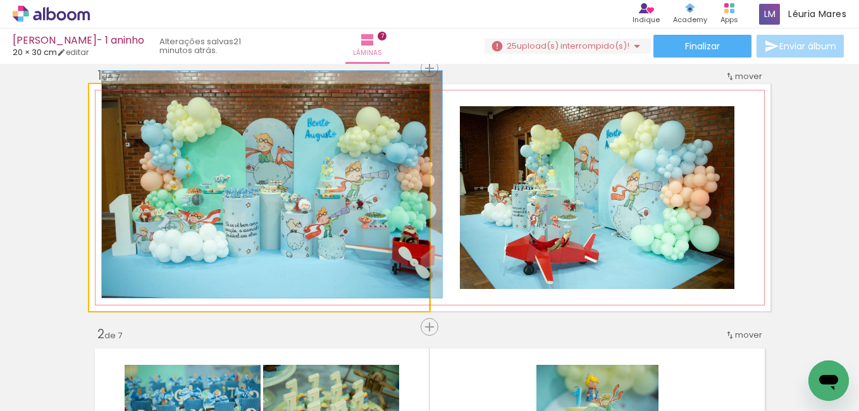
drag, startPoint x: 124, startPoint y: 94, endPoint x: 102, endPoint y: 103, distance: 23.2
type paper-slider "100"
click at [108, 102] on div at bounding box center [118, 97] width 20 height 20
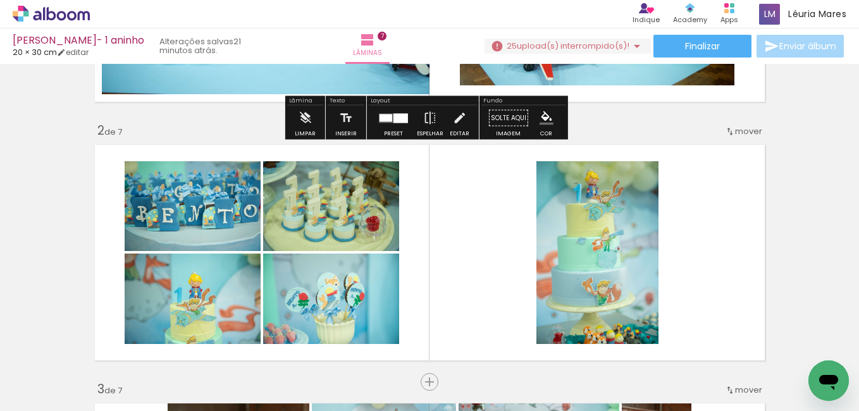
scroll to position [333, 0]
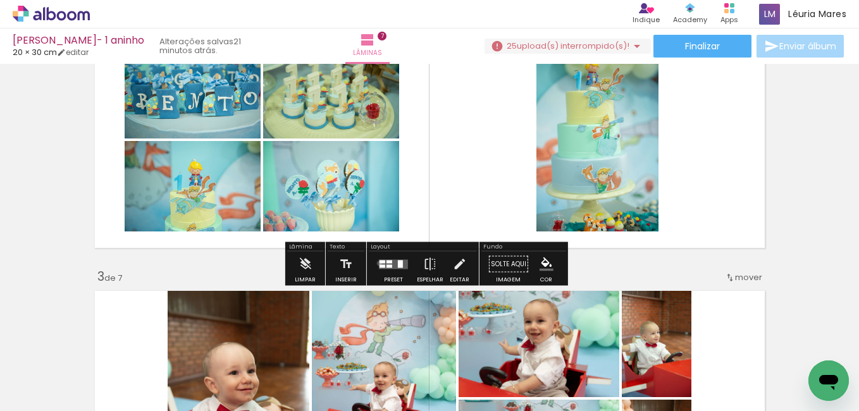
click at [379, 263] on quentale-layouter at bounding box center [393, 263] width 29 height 9
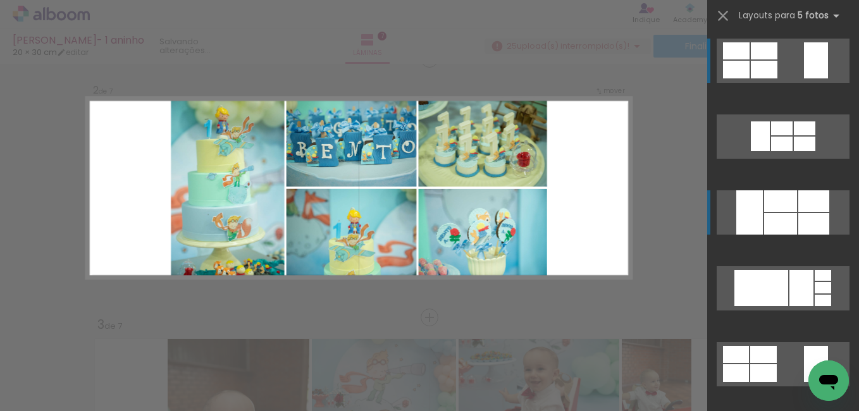
scroll to position [275, 0]
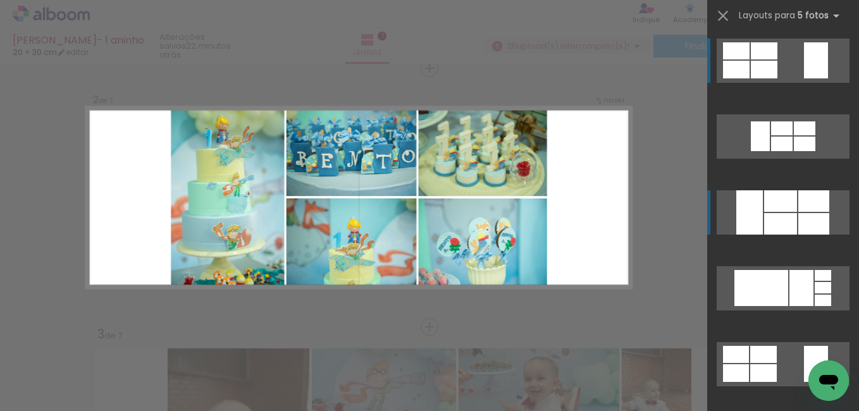
click at [764, 221] on div at bounding box center [780, 223] width 33 height 21
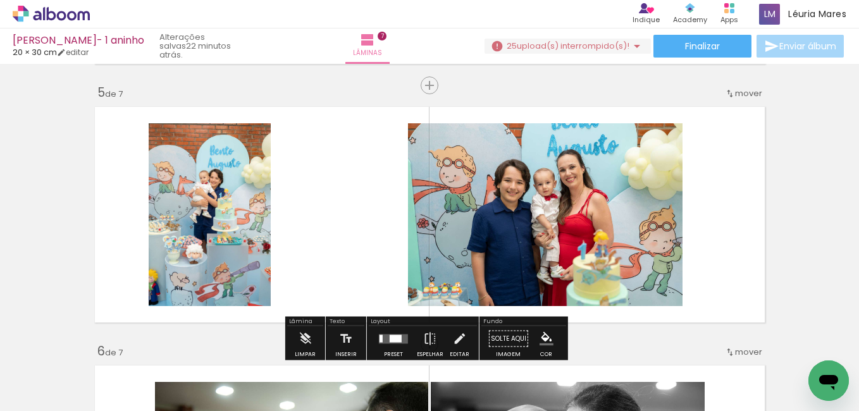
scroll to position [1097, 0]
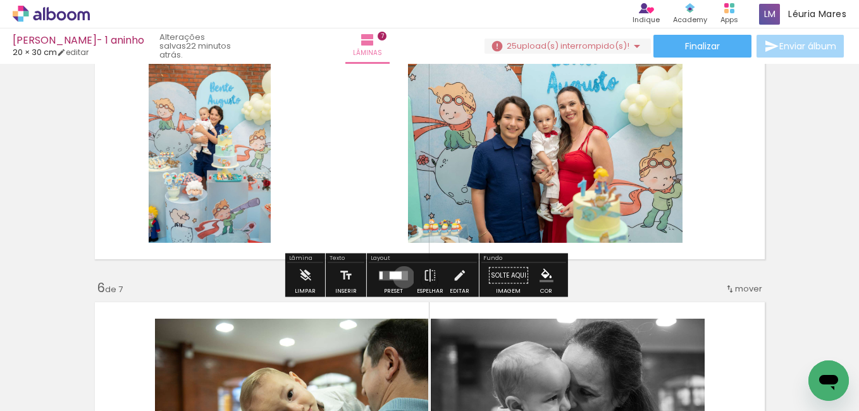
click at [401, 277] on quentale-layouter at bounding box center [393, 275] width 29 height 9
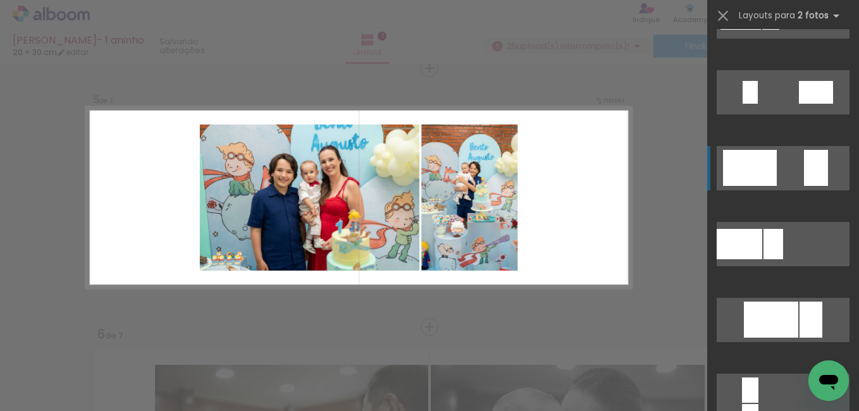
scroll to position [443, 0]
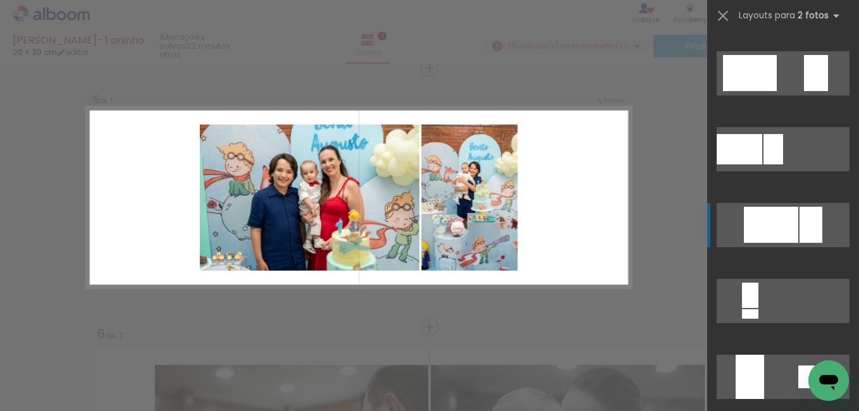
click at [782, 231] on div at bounding box center [771, 225] width 54 height 36
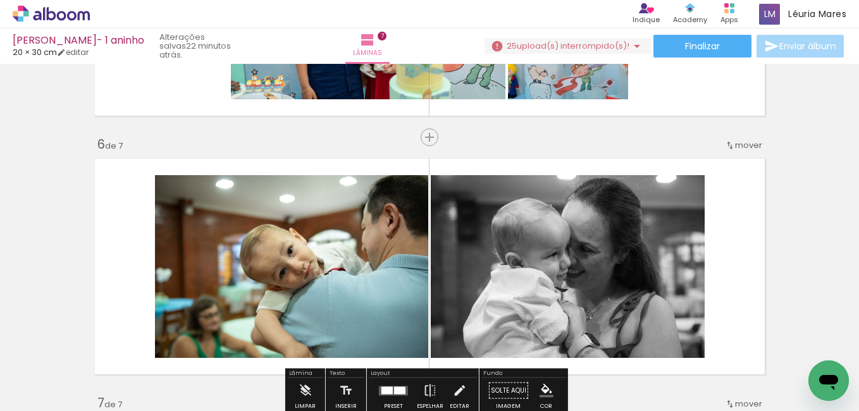
scroll to position [1367, 0]
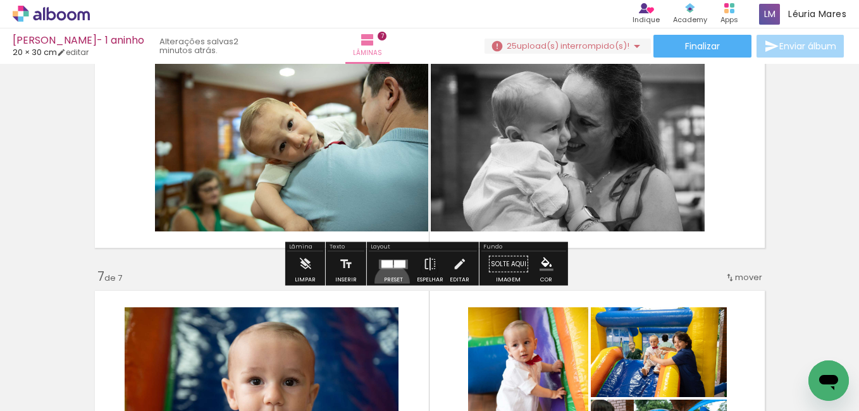
click at [389, 282] on div "Preset" at bounding box center [393, 280] width 19 height 6
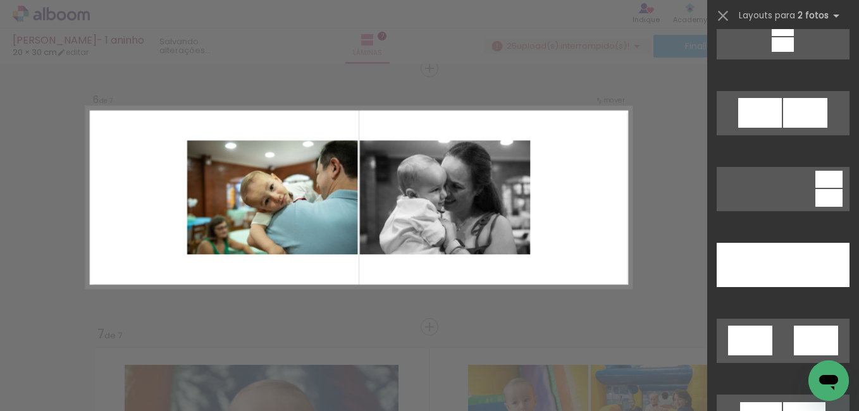
scroll to position [759, 0]
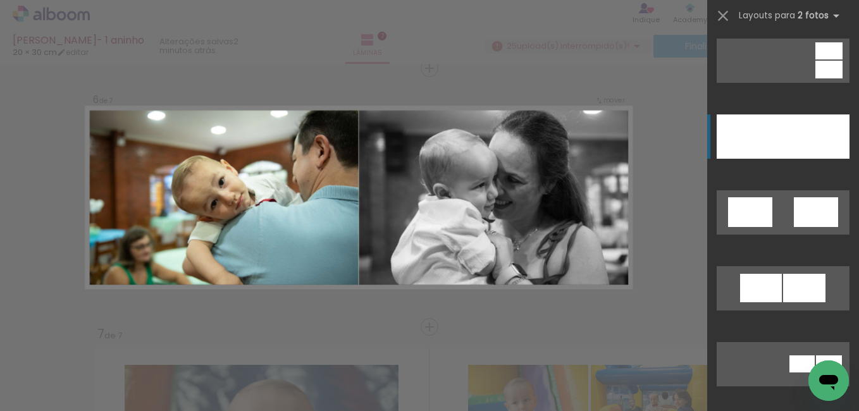
click at [763, 155] on div at bounding box center [749, 136] width 66 height 44
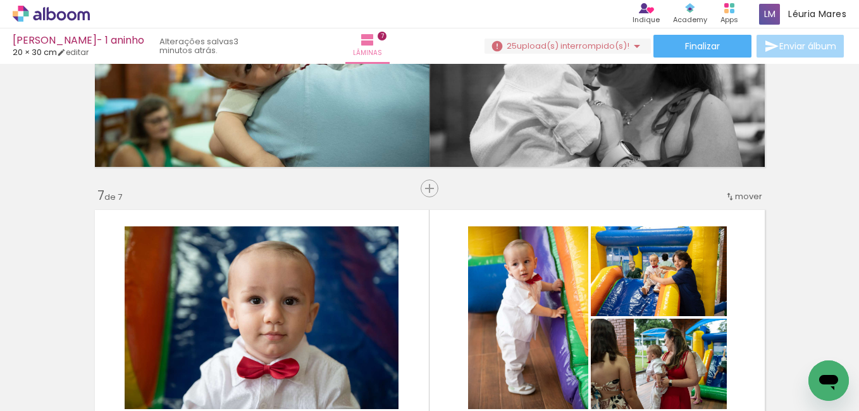
scroll to position [1436, 0]
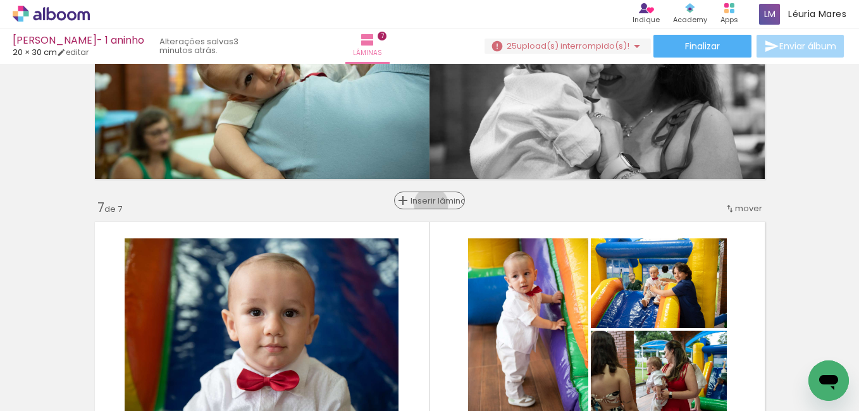
click at [426, 204] on span "Inserir lâmina" at bounding box center [434, 201] width 49 height 8
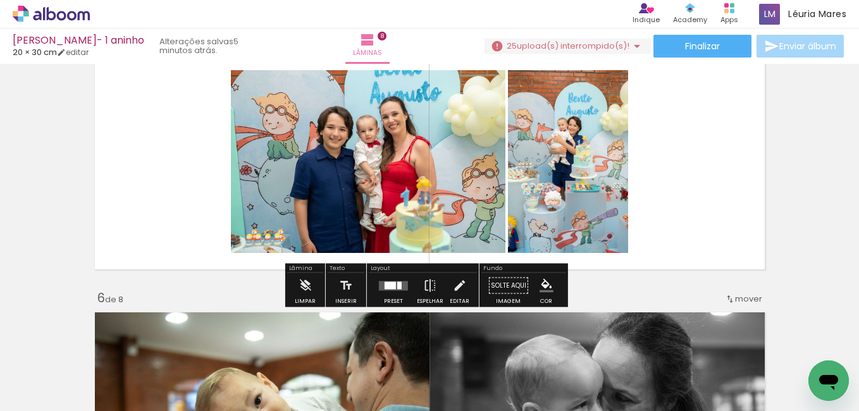
scroll to position [1097, 0]
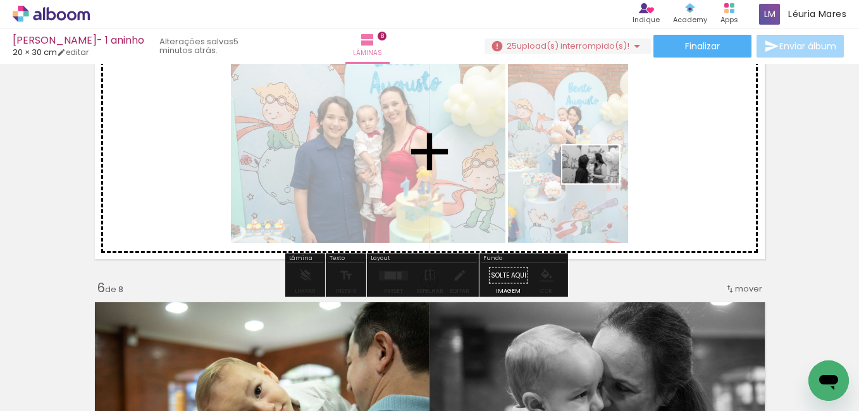
drag, startPoint x: 620, startPoint y: 359, endPoint x: 603, endPoint y: 345, distance: 22.5
click at [601, 183] on quentale-workspace at bounding box center [429, 205] width 859 height 411
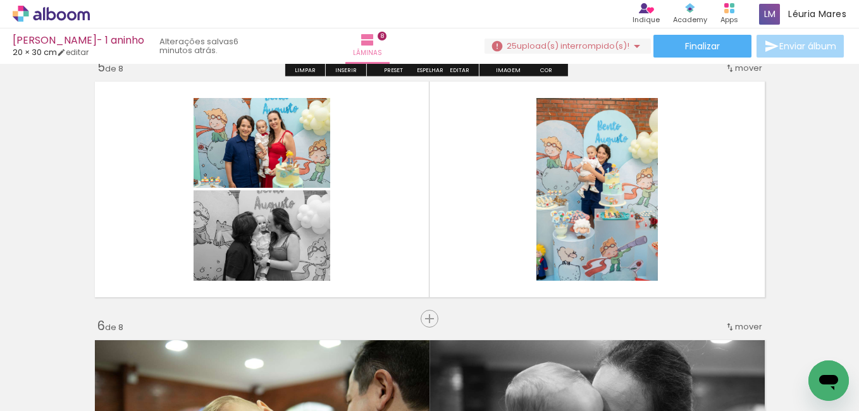
scroll to position [971, 0]
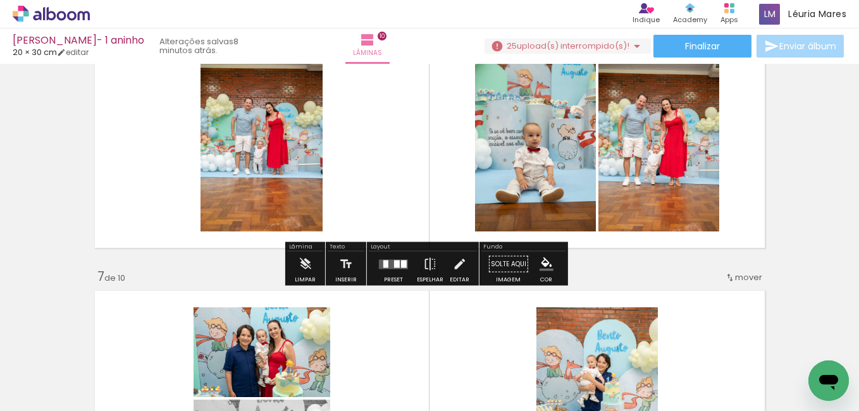
scroll to position [0, 2914]
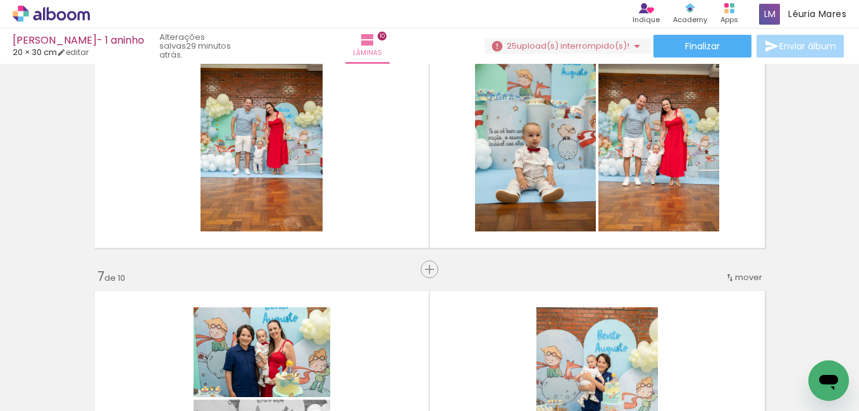
scroll to position [0, 2914]
